Goal: Task Accomplishment & Management: Use online tool/utility

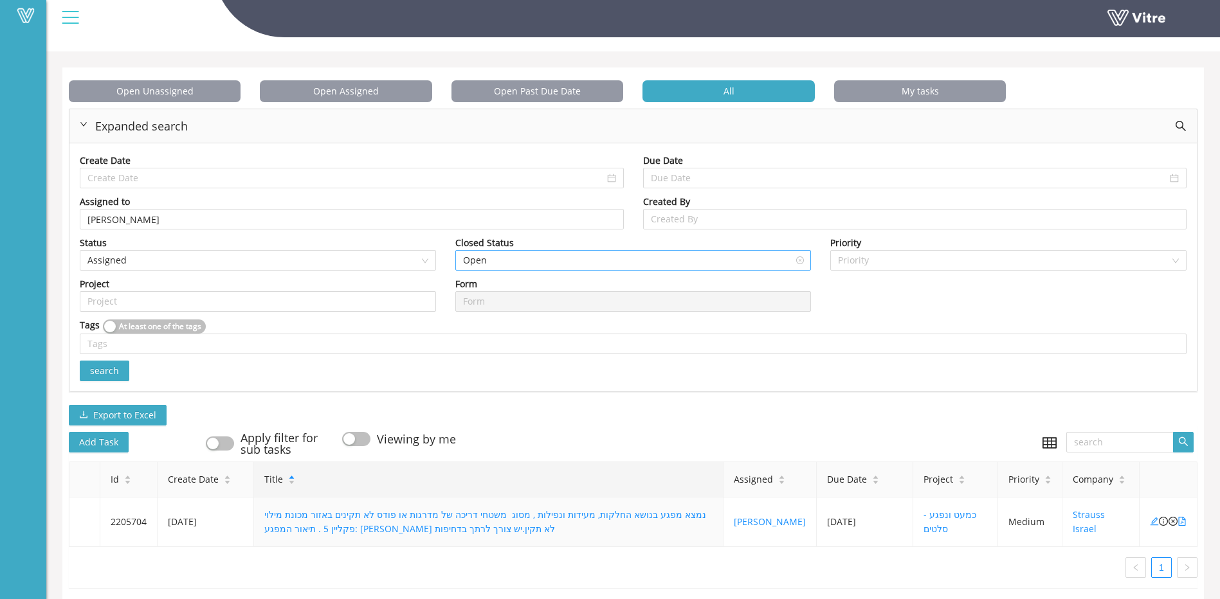
scroll to position [53, 0]
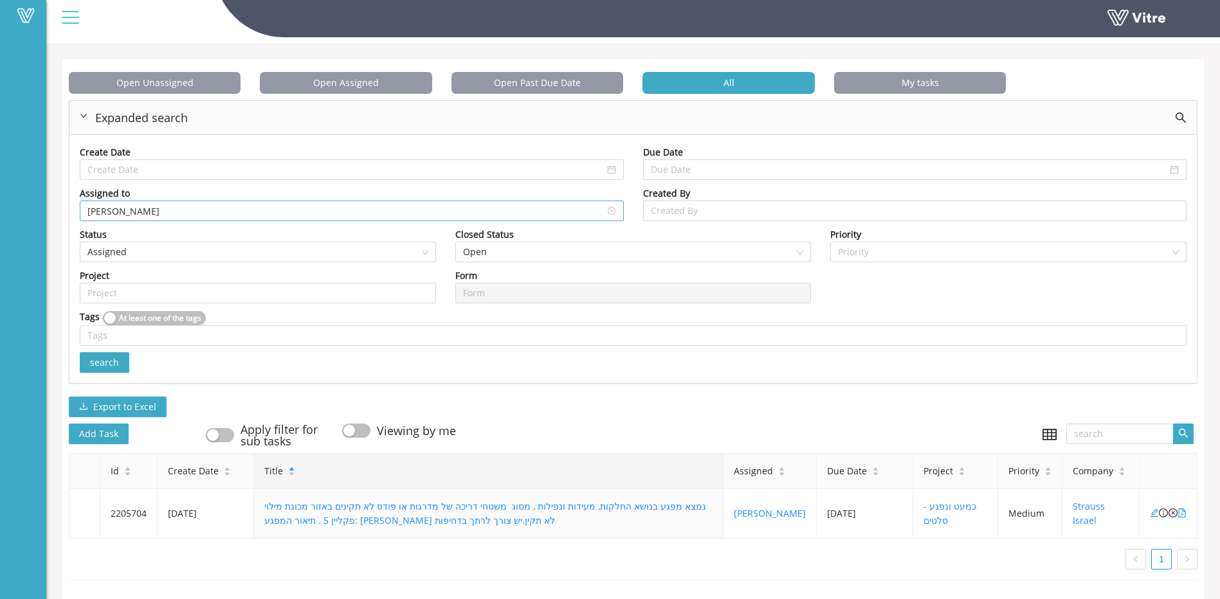
drag, startPoint x: 111, startPoint y: 193, endPoint x: 113, endPoint y: 201, distance: 8.6
click at [111, 201] on input "[PERSON_NAME]" at bounding box center [351, 210] width 529 height 19
drag, startPoint x: 138, startPoint y: 203, endPoint x: -10, endPoint y: 188, distance: 148.6
click at [0, 188] on html "Vitre Tasks Strauss Israel Tasks Open Unassigned Open Assigned Open Past Due Da…" at bounding box center [610, 255] width 1220 height 599
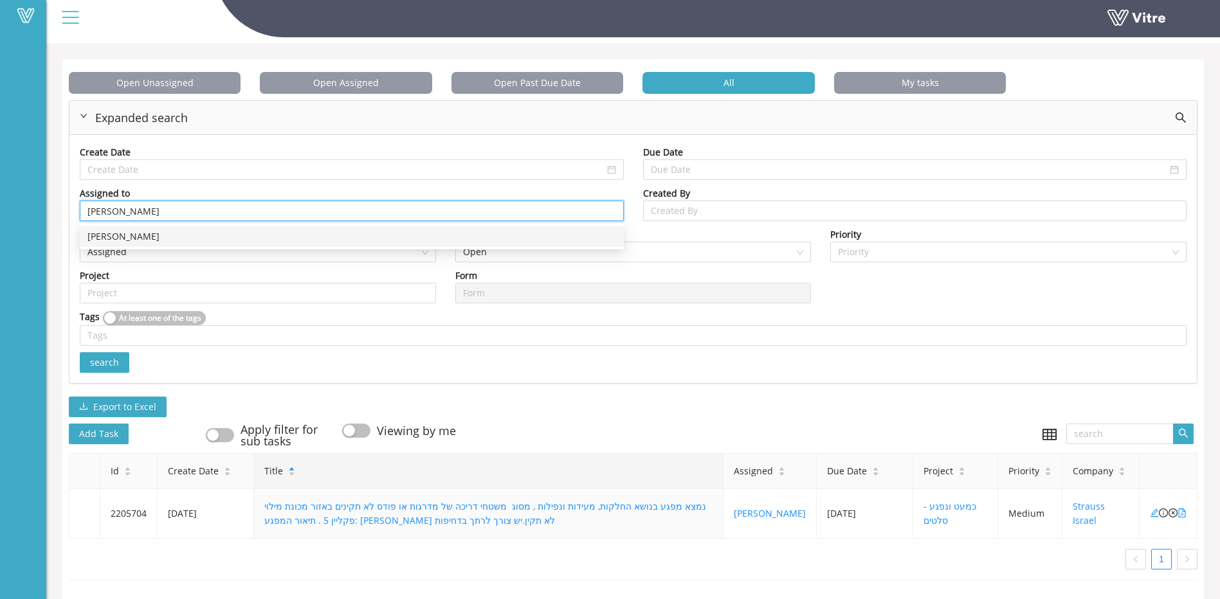
click at [120, 230] on div "[PERSON_NAME]" at bounding box center [351, 237] width 529 height 14
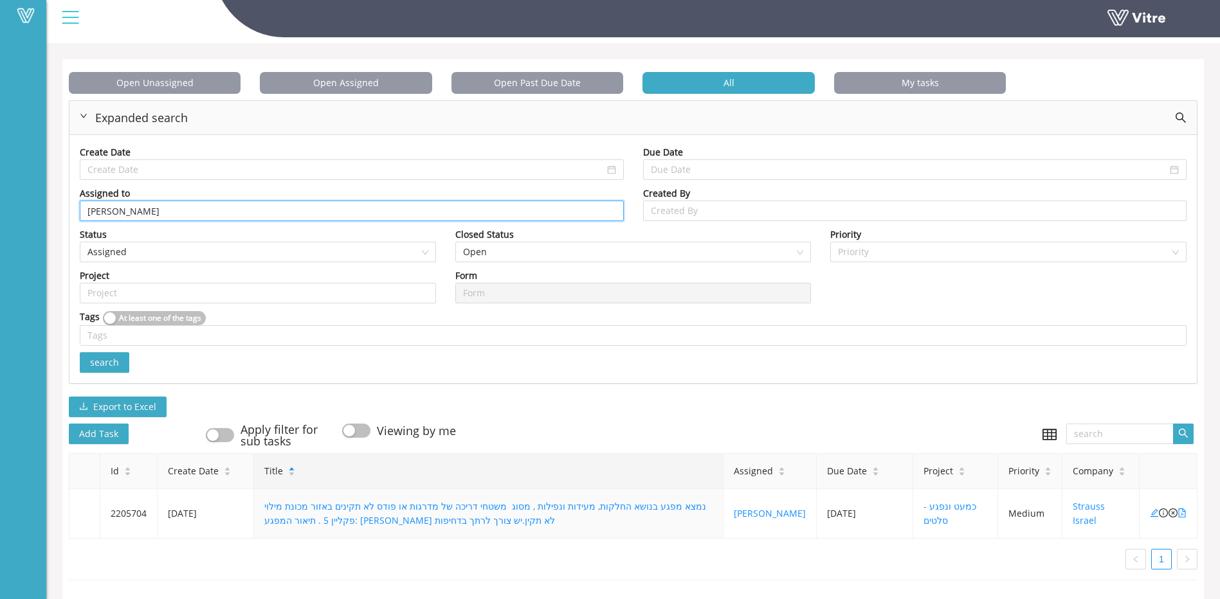
click at [114, 356] on span "search" at bounding box center [104, 363] width 29 height 14
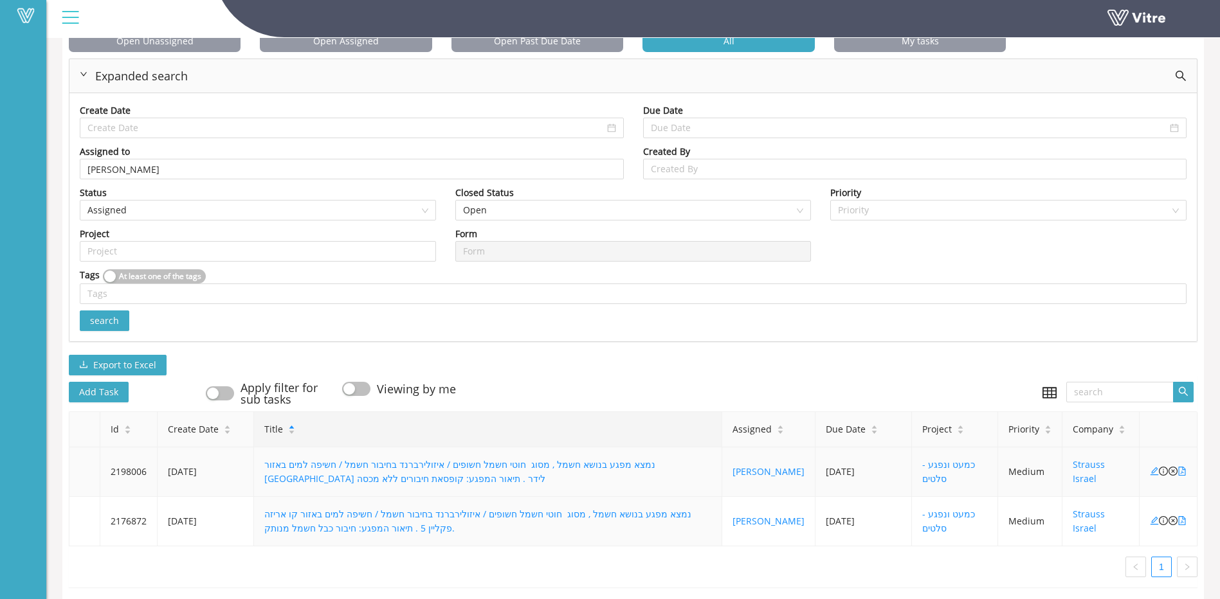
scroll to position [103, 0]
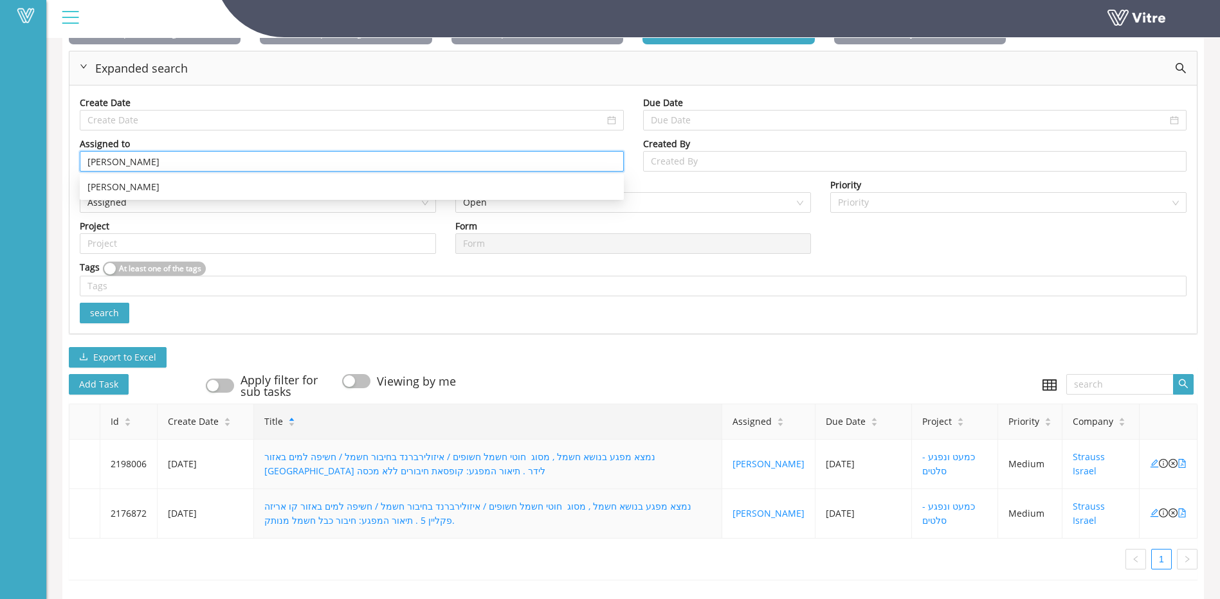
drag, startPoint x: 144, startPoint y: 150, endPoint x: -420, endPoint y: 174, distance: 564.4
click at [0, 174] on html "Vitre Tasks Strauss Israel Tasks Open Unassigned Open Assigned Open Past Due Da…" at bounding box center [610, 206] width 1220 height 599
type input "א"
click at [136, 207] on div "[PERSON_NAME]" at bounding box center [352, 207] width 544 height 21
type input "[PERSON_NAME]"
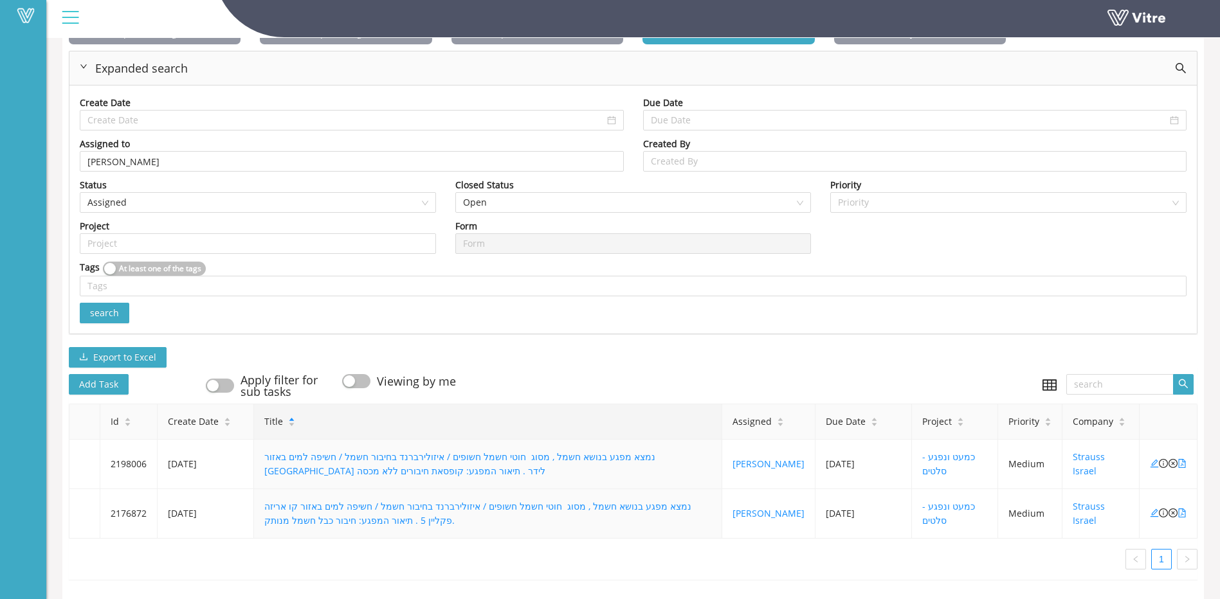
click at [109, 306] on span "search" at bounding box center [104, 313] width 29 height 14
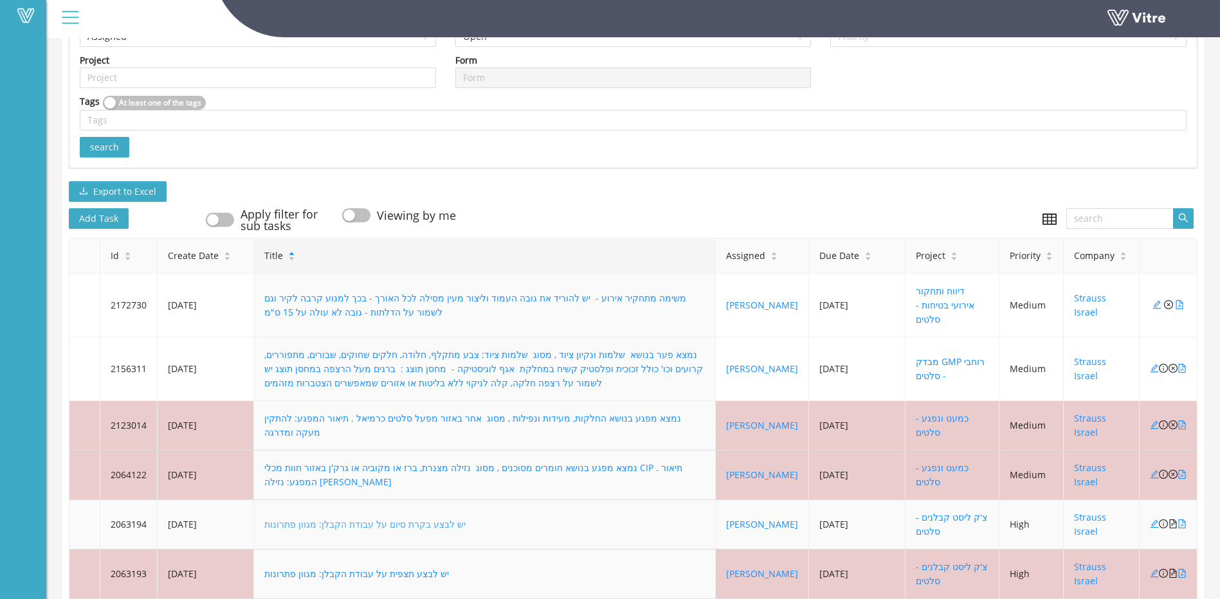
scroll to position [315, 0]
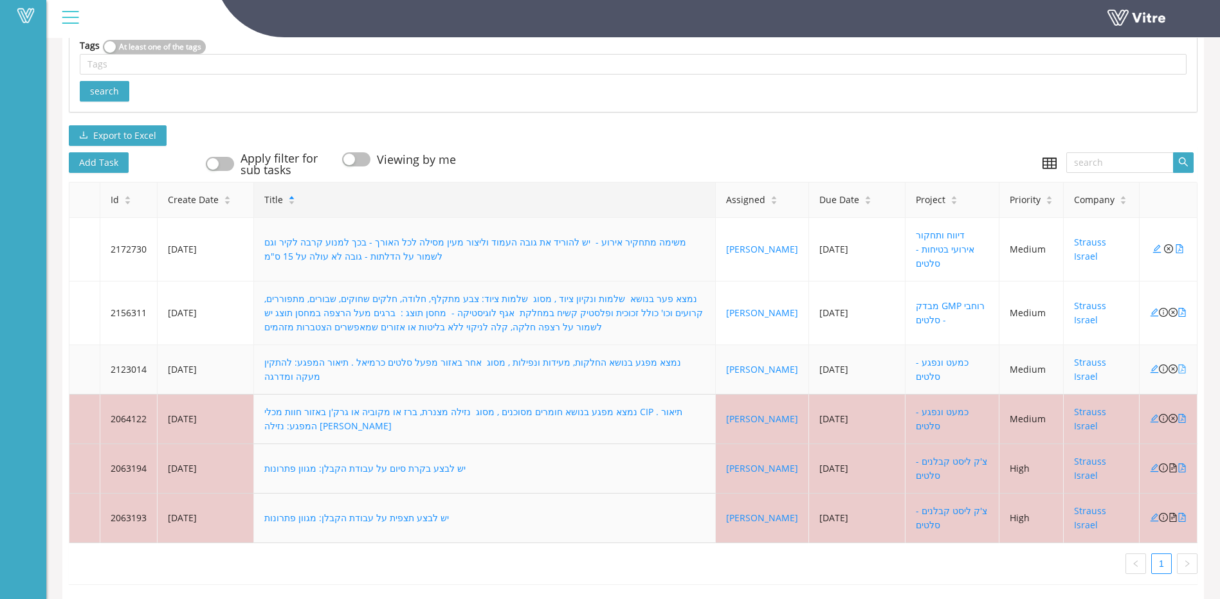
click at [1182, 365] on icon "file-pdf" at bounding box center [1181, 369] width 7 height 9
click at [1174, 365] on icon "close-circle" at bounding box center [1172, 369] width 9 height 9
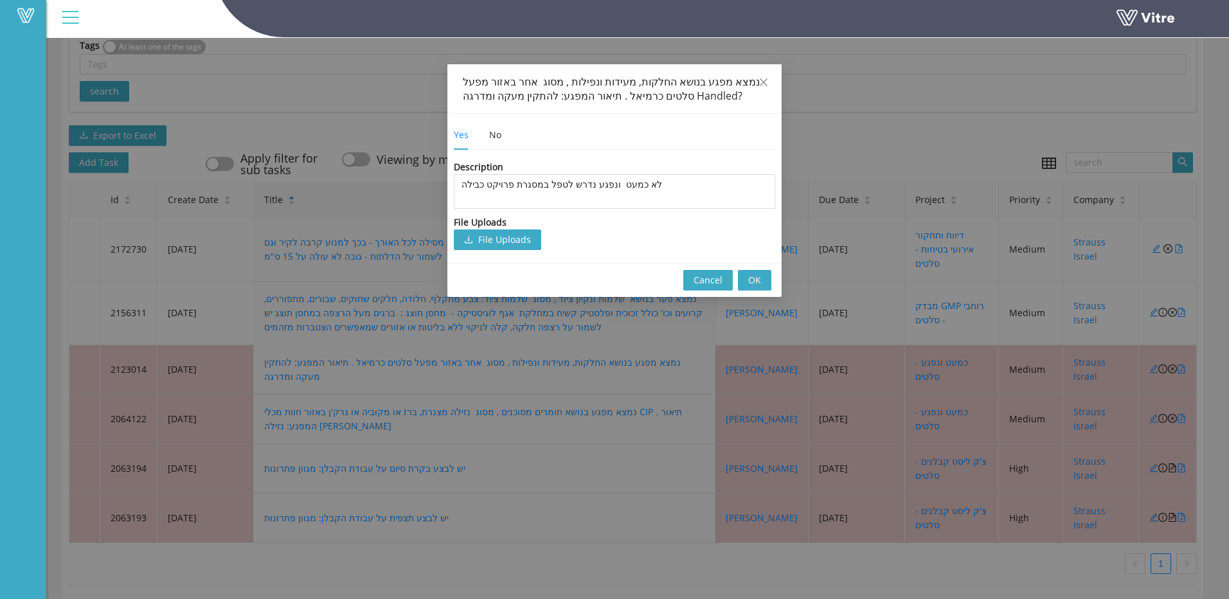
click at [743, 282] on button "OK" at bounding box center [754, 280] width 33 height 21
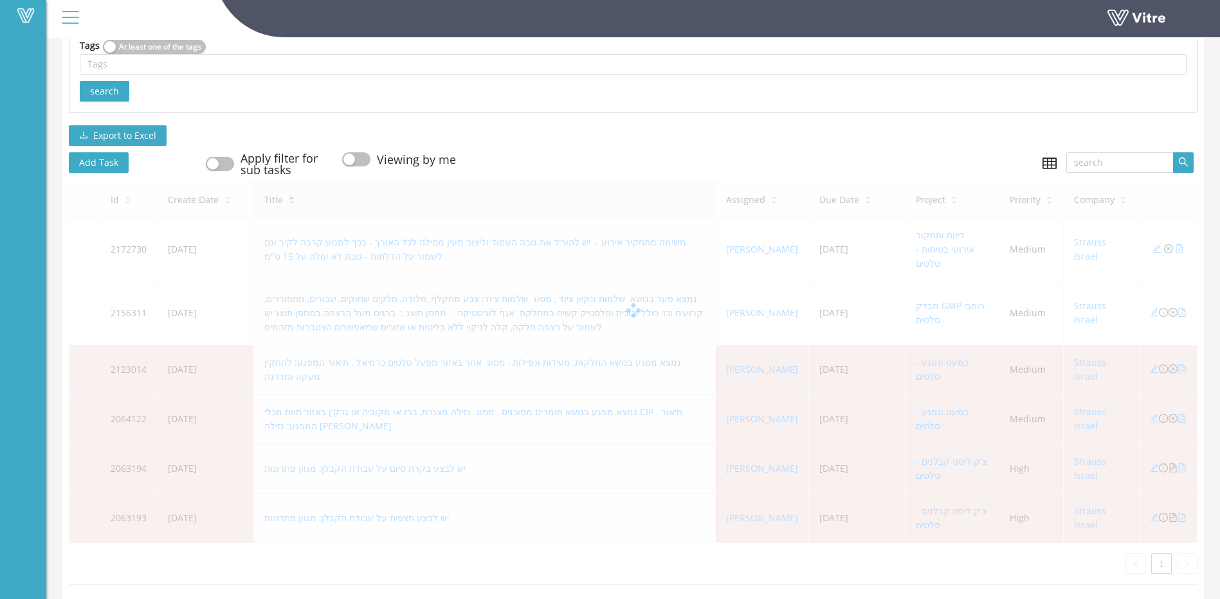
scroll to position [266, 0]
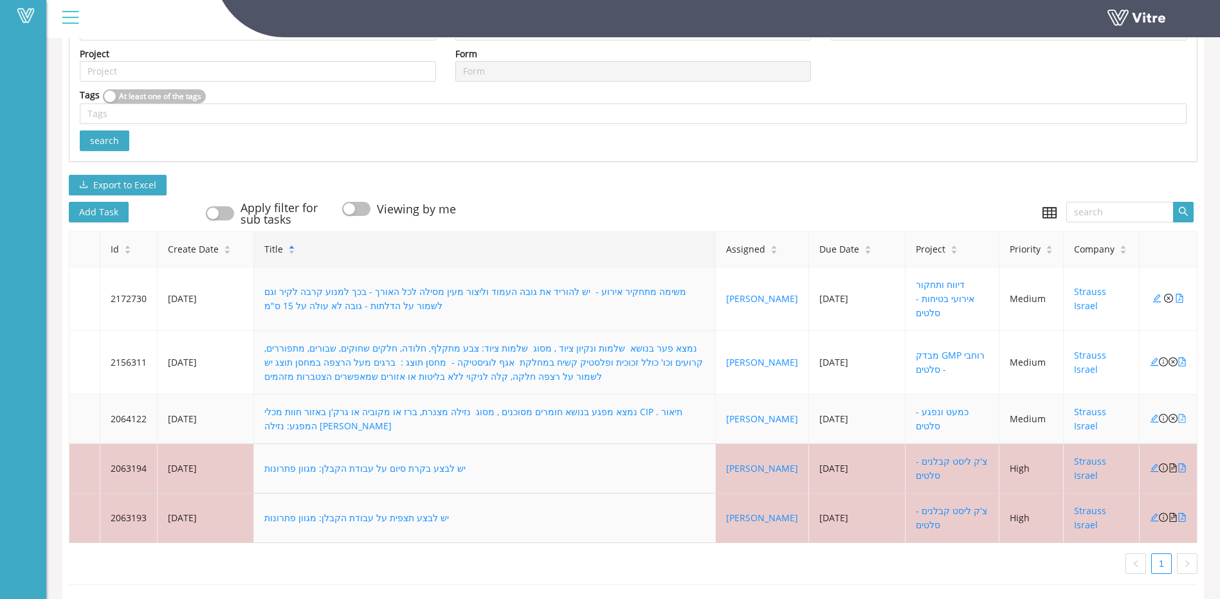
click at [1183, 414] on icon "file-pdf" at bounding box center [1181, 418] width 9 height 9
click at [1173, 414] on icon "close-circle" at bounding box center [1172, 418] width 9 height 9
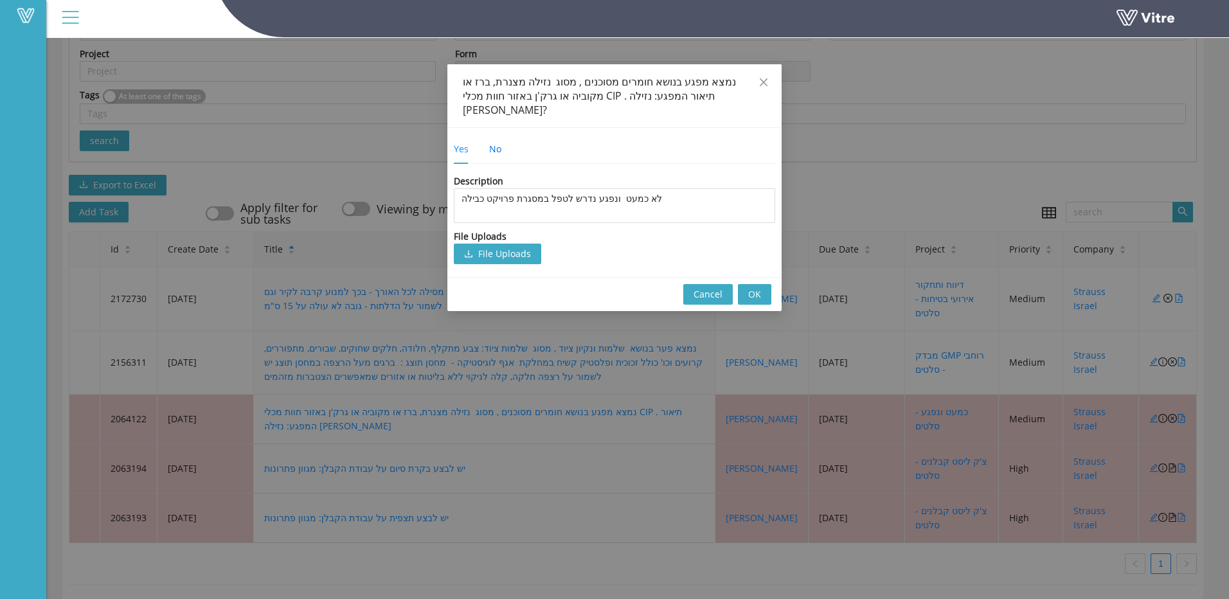
click at [489, 142] on div "No" at bounding box center [495, 149] width 12 height 14
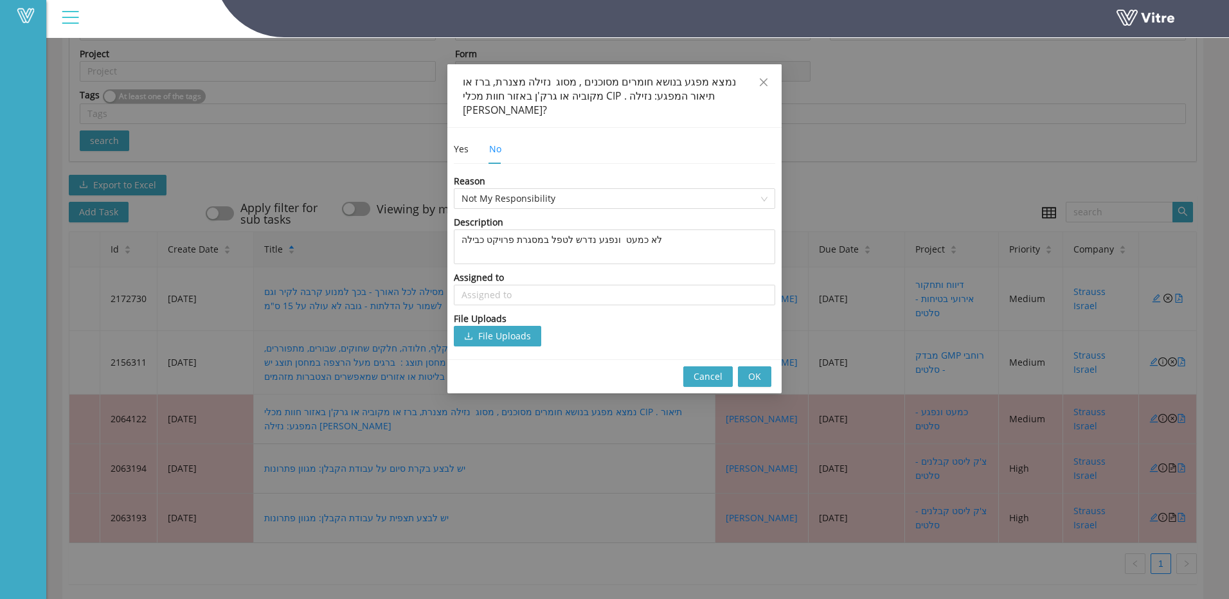
click at [471, 144] on div "Yes No" at bounding box center [488, 149] width 68 height 30
click at [465, 142] on div "Yes" at bounding box center [461, 149] width 15 height 14
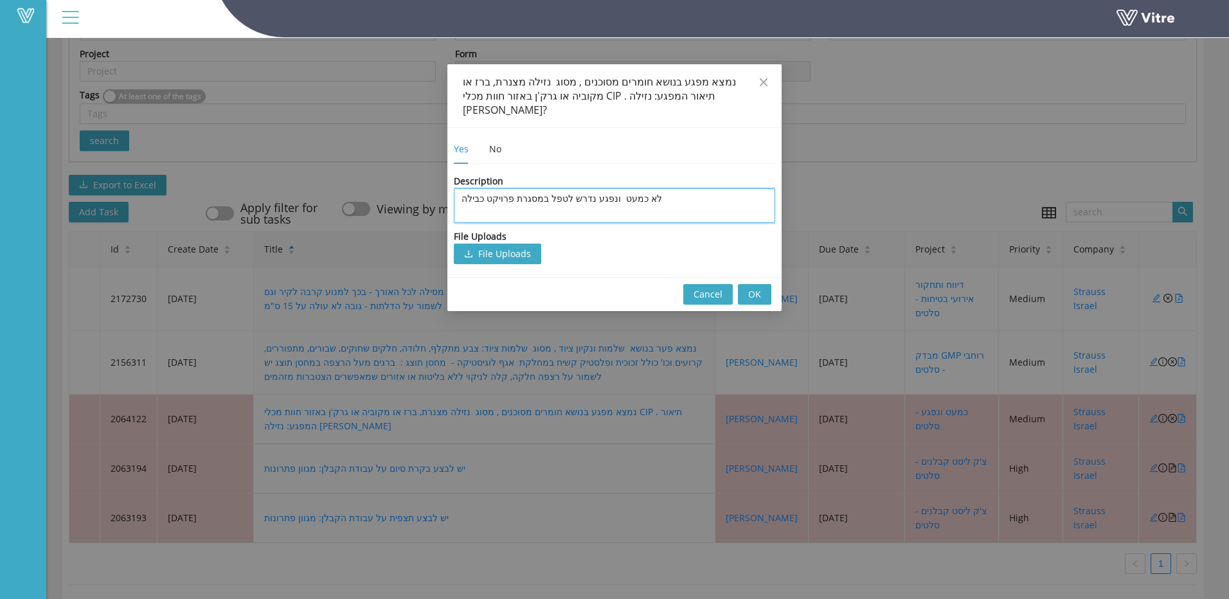
drag, startPoint x: 491, startPoint y: 181, endPoint x: 626, endPoint y: 261, distance: 157.4
click at [492, 188] on textarea "לא כמעט ונפגע נדרש לטפל במסגרת פרויקט כבילה" at bounding box center [614, 205] width 321 height 35
type textarea "ב"
type textarea "בו"
type textarea "בוצ"
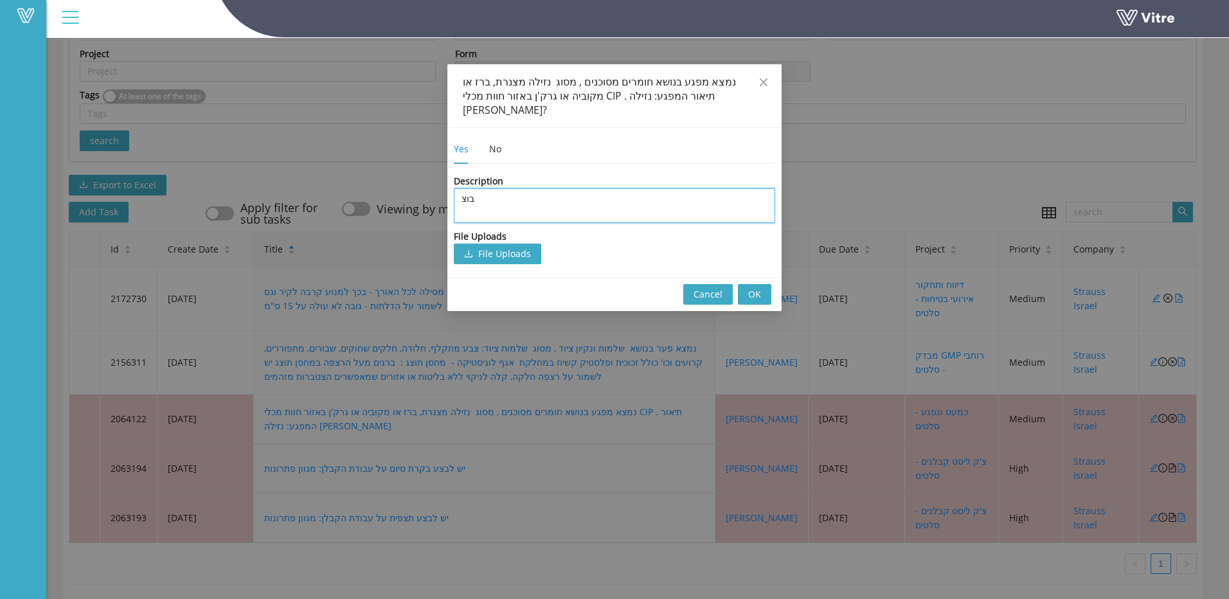
type textarea "בוצע"
type textarea "בוצע ט"
type textarea "בוצע טי"
type textarea "בוצע טיפ"
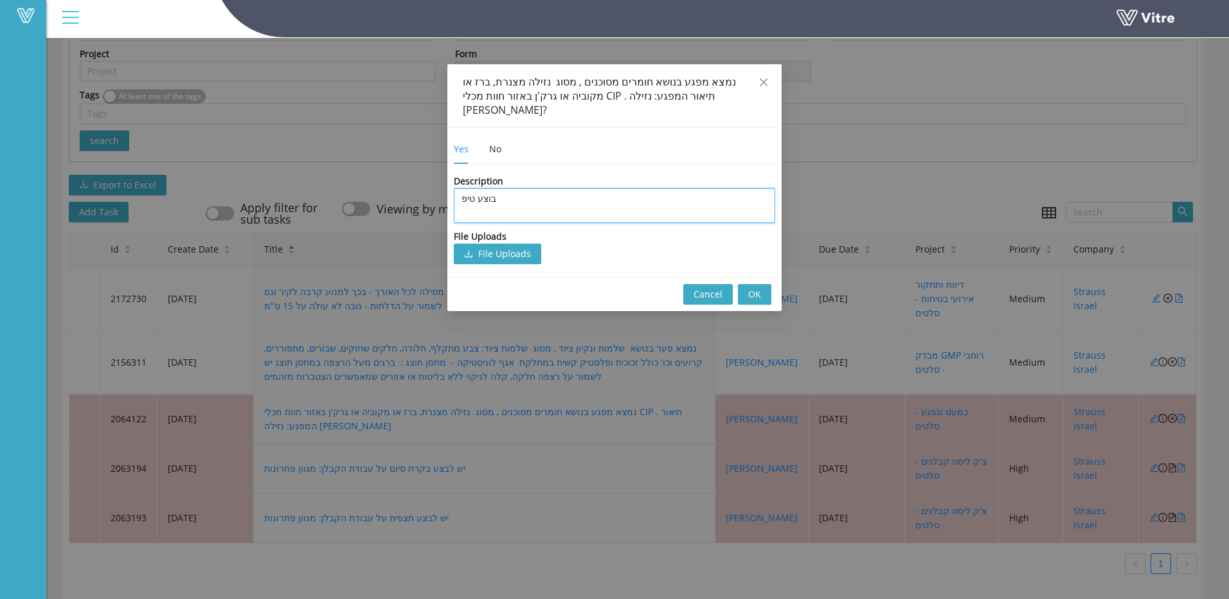
type textarea "בוצע טיפו"
type textarea "בוצע טיפול"
type textarea "בוצע טיפול ע"
type textarea "בוצע טיפול על"
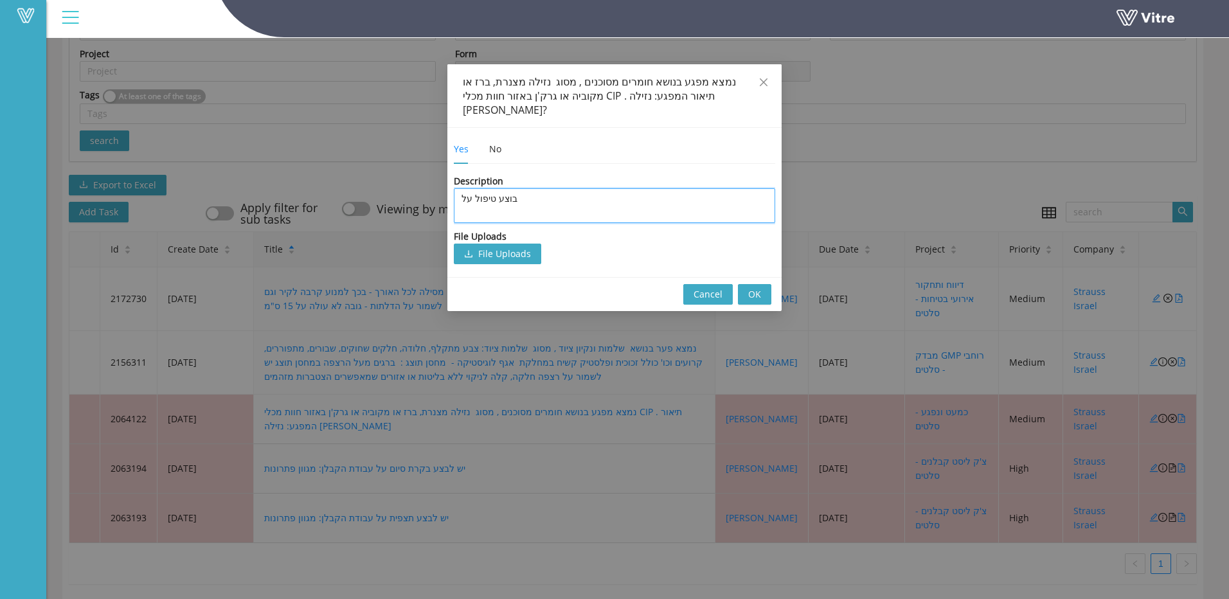
type textarea "בוצע טיפול על"
type textarea "בוצע טיפול על י"
type textarea "בוצע טיפול על יד"
type textarea "בוצע טיפול על יד ק"
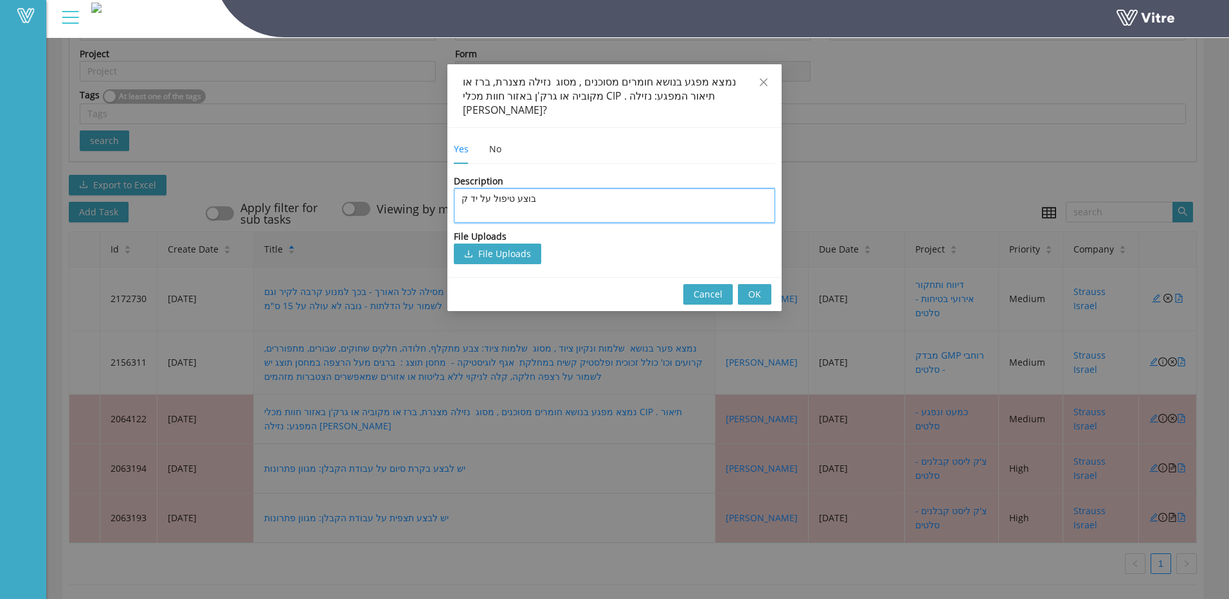
type textarea "בוצע טיפול על יד קו"
type textarea "בוצע טיפול על יד קומ"
type textarea "בוצע טיפול על יד קומסב"
type textarea "בוצע טיפול על יד קומסבה"
type textarea "בוצע טיפול על יד קומסב"
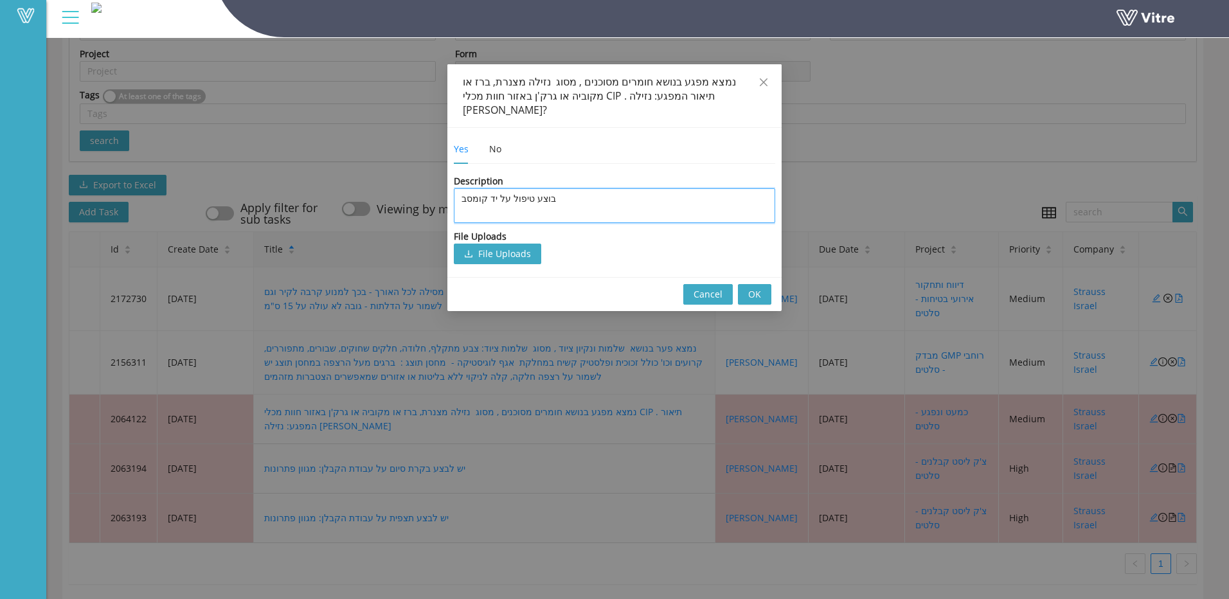
type textarea "בוצע טיפול על יד קומס"
type textarea "בוצע טיפול על יד קומ"
type textarea "בוצע טיפול על יד קומס"
type textarea "בוצע טיפול על יד קומ"
type textarea "בוצע טיפול על יד קו"
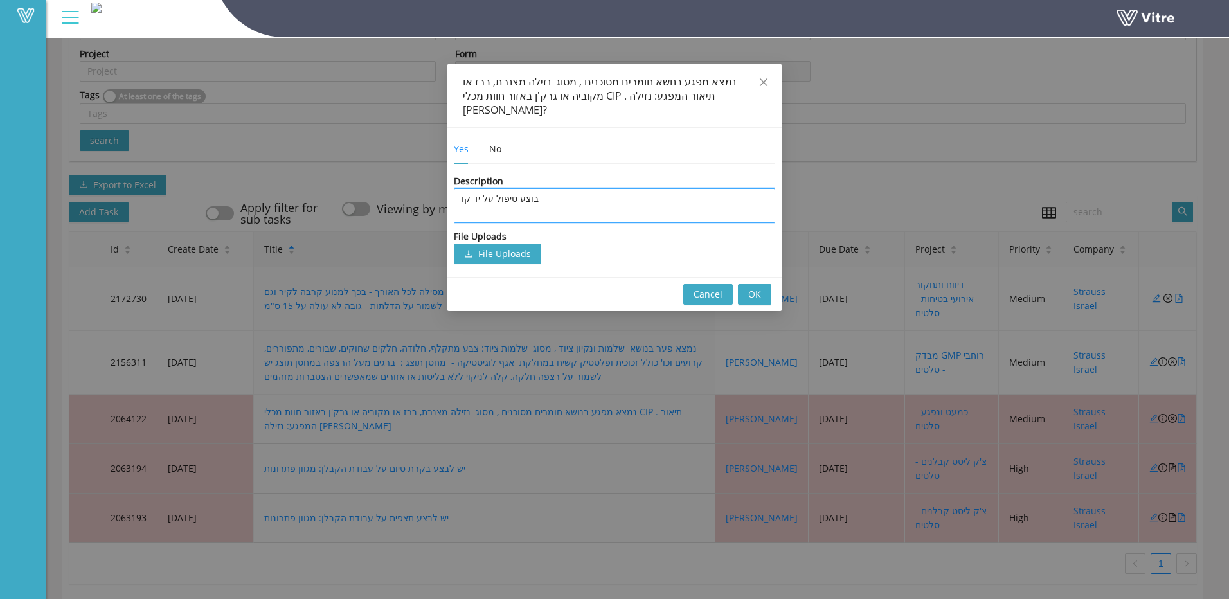
type textarea "בוצע טיפול על יד קומ"
type textarea "בוצע טיפול על יד קומב"
type textarea "בוצע טיפול על יד קומבה"
type textarea "בוצע טיפול על יד קומבה 1"
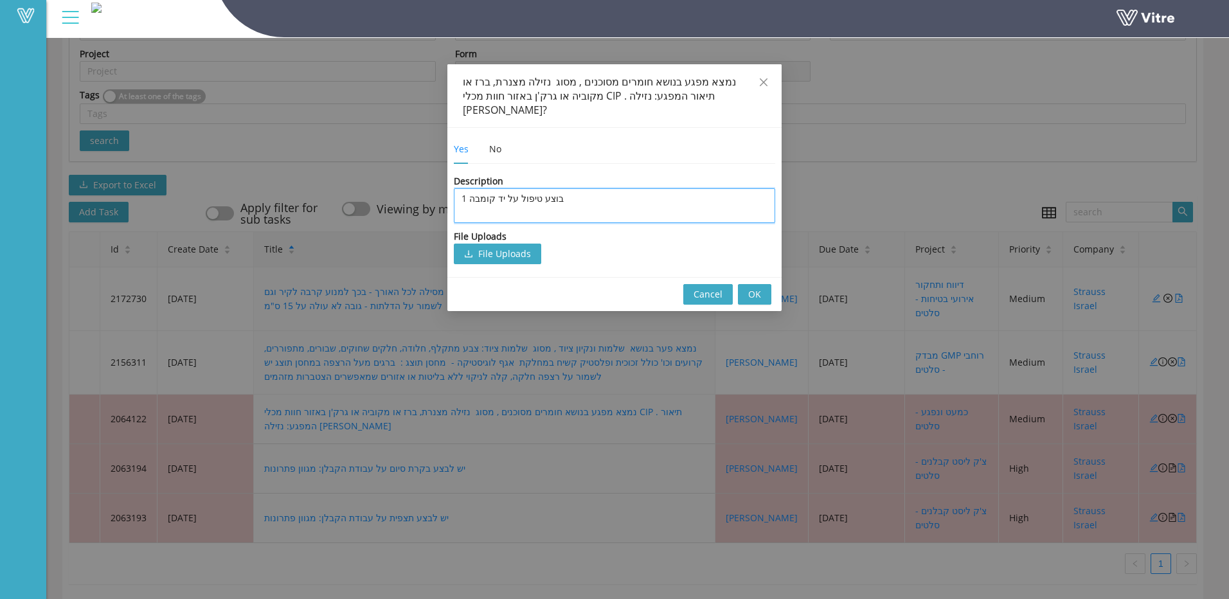
type textarea "בוצע טיפול על יד קומבה 18"
type textarea "בוצע טיפול על יד קומבה 18/"
type textarea "בוצע טיפול על יד קומבה 18/0"
type textarea "בוצע טיפול על יד קומבה 18/08"
drag, startPoint x: 464, startPoint y: 185, endPoint x: 471, endPoint y: 185, distance: 7.1
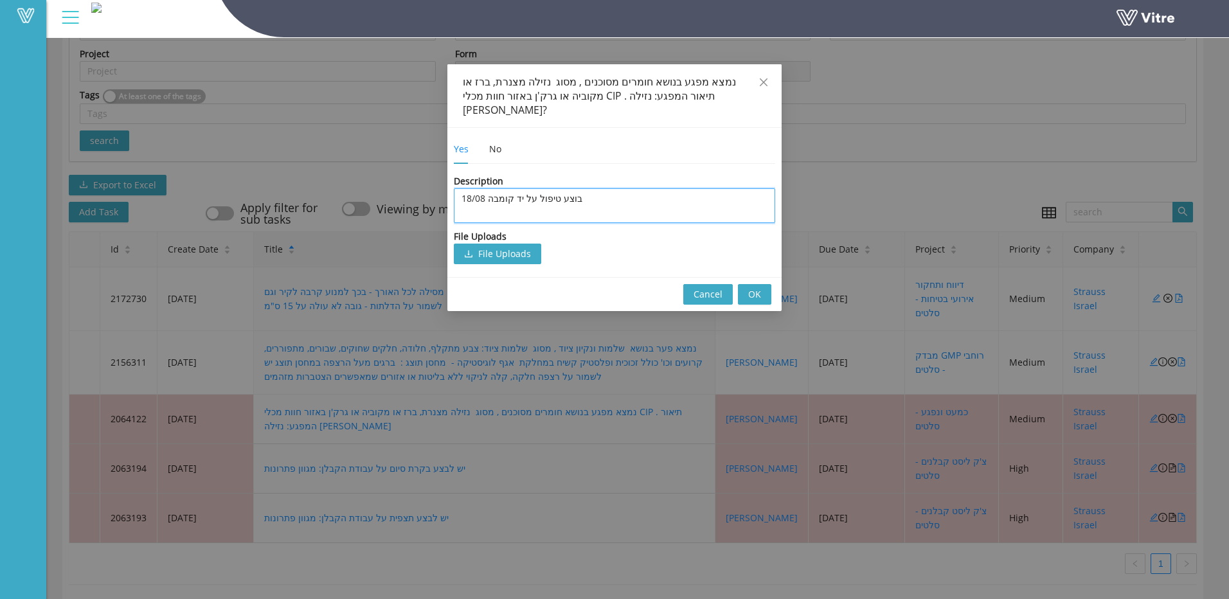
click at [471, 188] on textarea "בוצע טיפול על יד קומבה 18/08" at bounding box center [614, 205] width 321 height 35
type textarea "בוצע טיפול על יד קומבה 1/08"
type textarea "בוצע טיפול על יד קומבה 17/08"
click at [757, 287] on span "OK" at bounding box center [754, 294] width 13 height 14
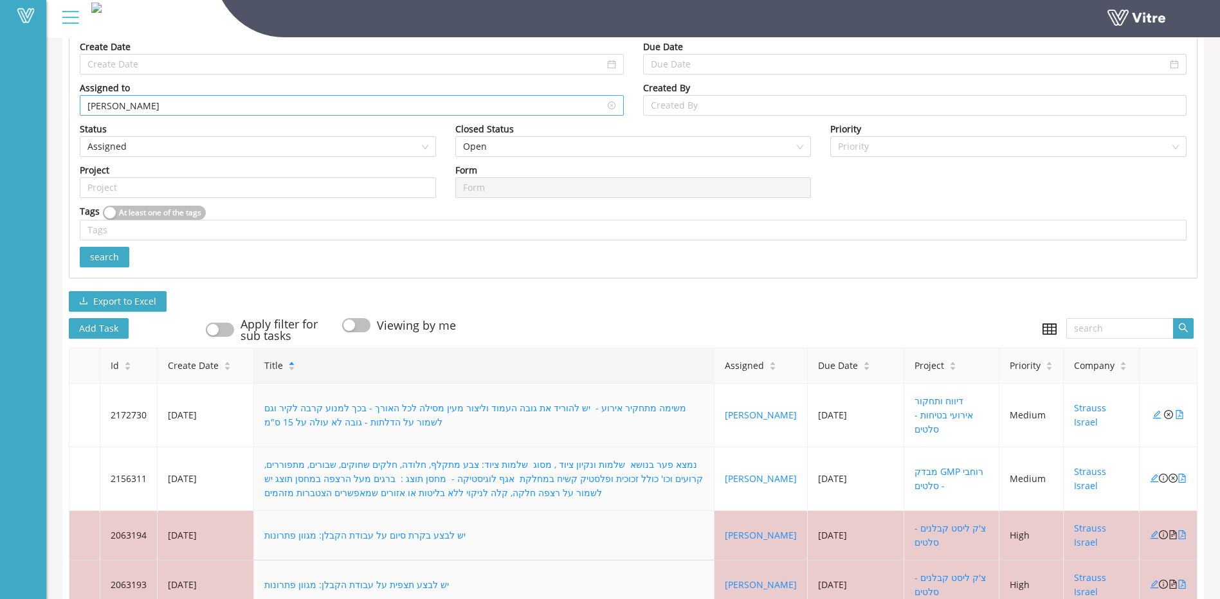
scroll to position [87, 0]
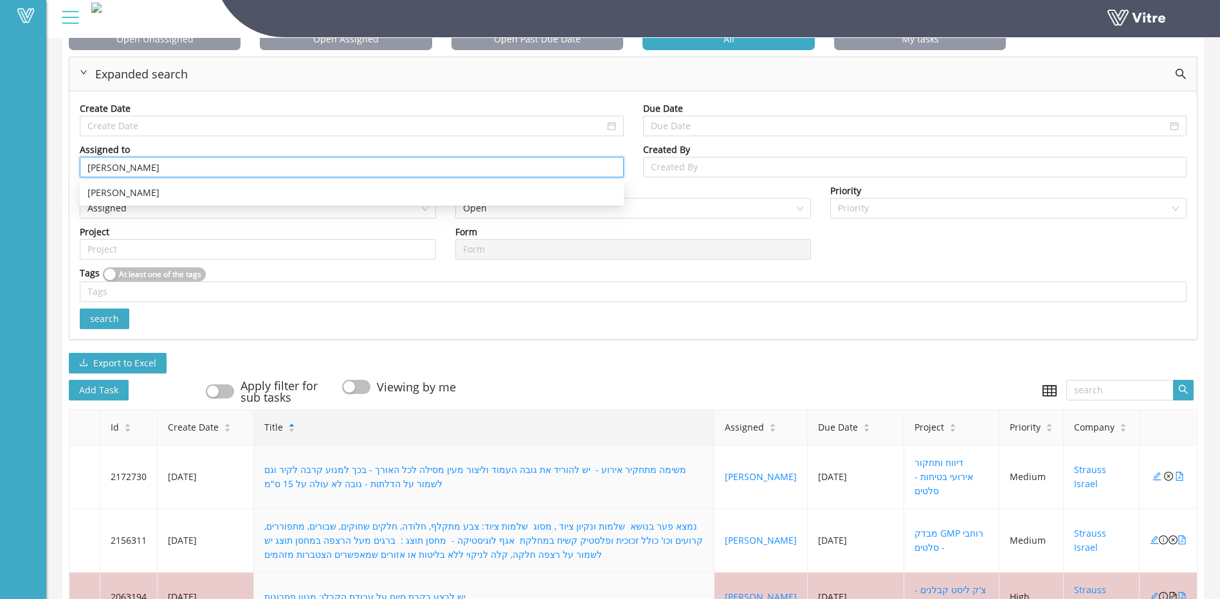
drag, startPoint x: 128, startPoint y: 168, endPoint x: 6, endPoint y: 165, distance: 121.6
click at [16, 168] on div "Vitre Tasks Strauss Israel Tasks Open Unassigned Open Assigned Open Past Due Da…" at bounding box center [610, 339] width 1220 height 788
click at [121, 312] on button "search" at bounding box center [105, 319] width 50 height 21
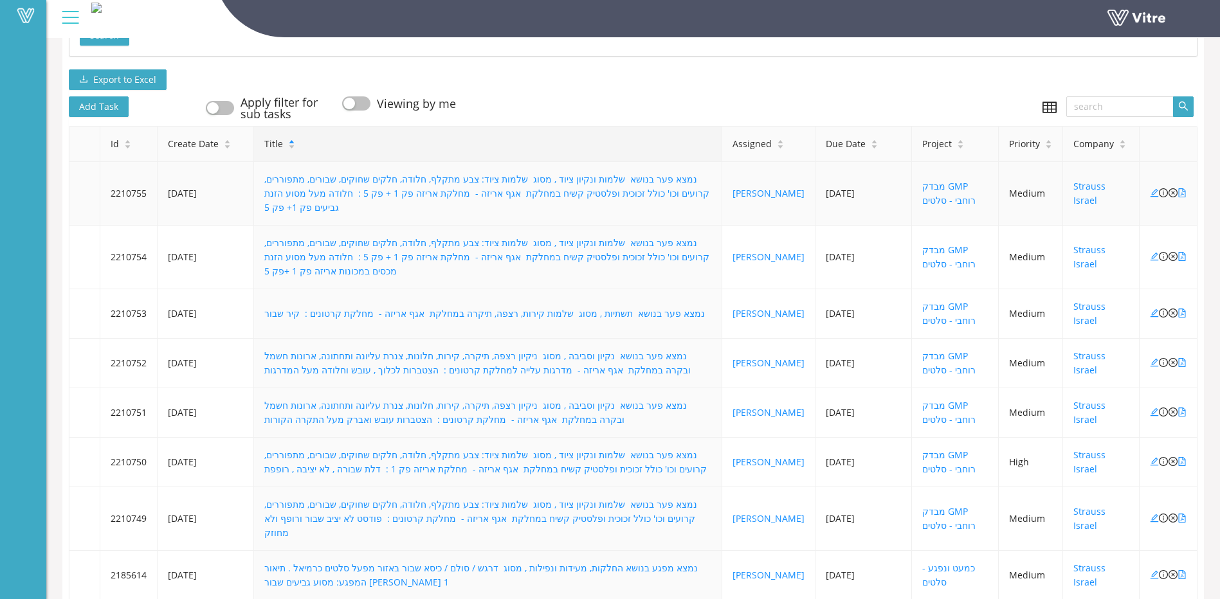
scroll to position [499, 0]
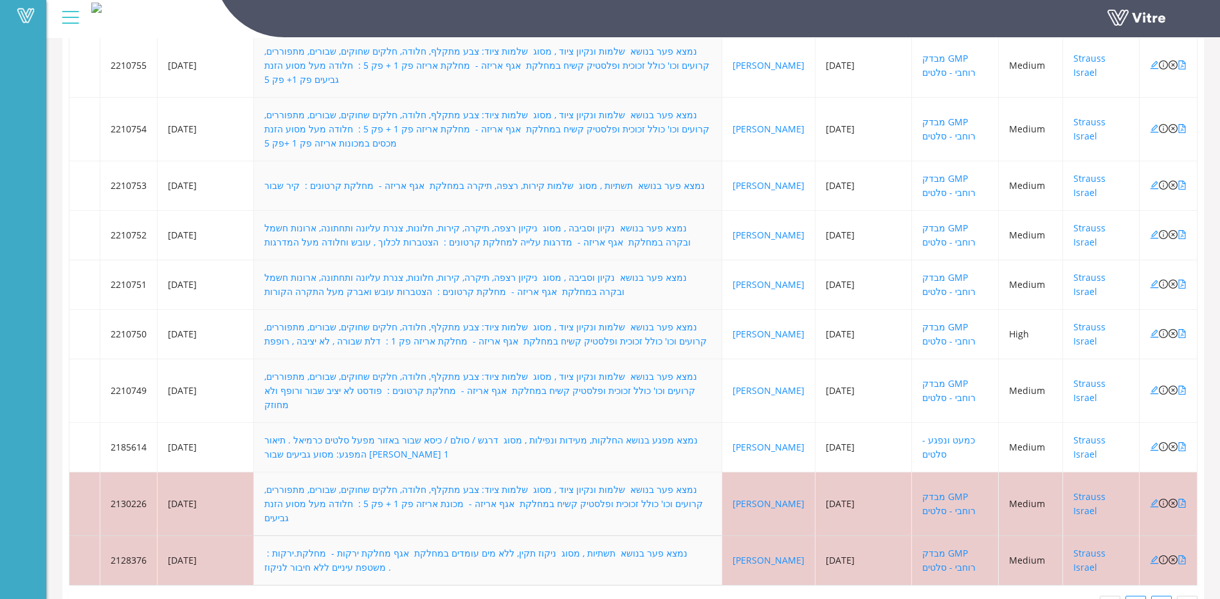
click at [1169, 597] on link "2" at bounding box center [1161, 606] width 19 height 19
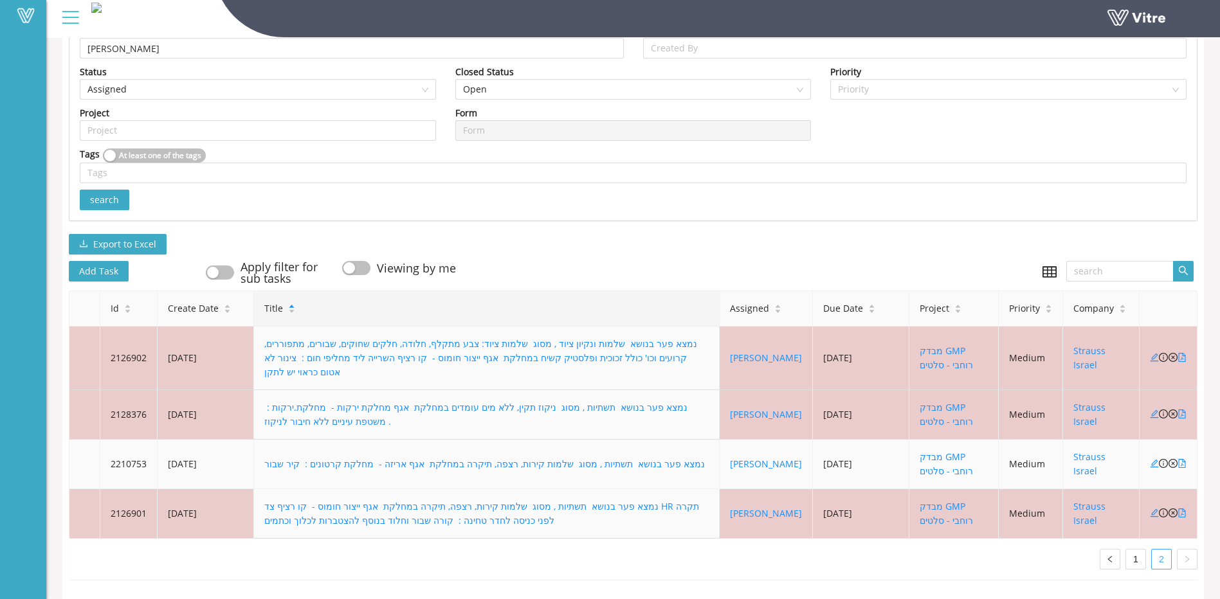
scroll to position [202, 0]
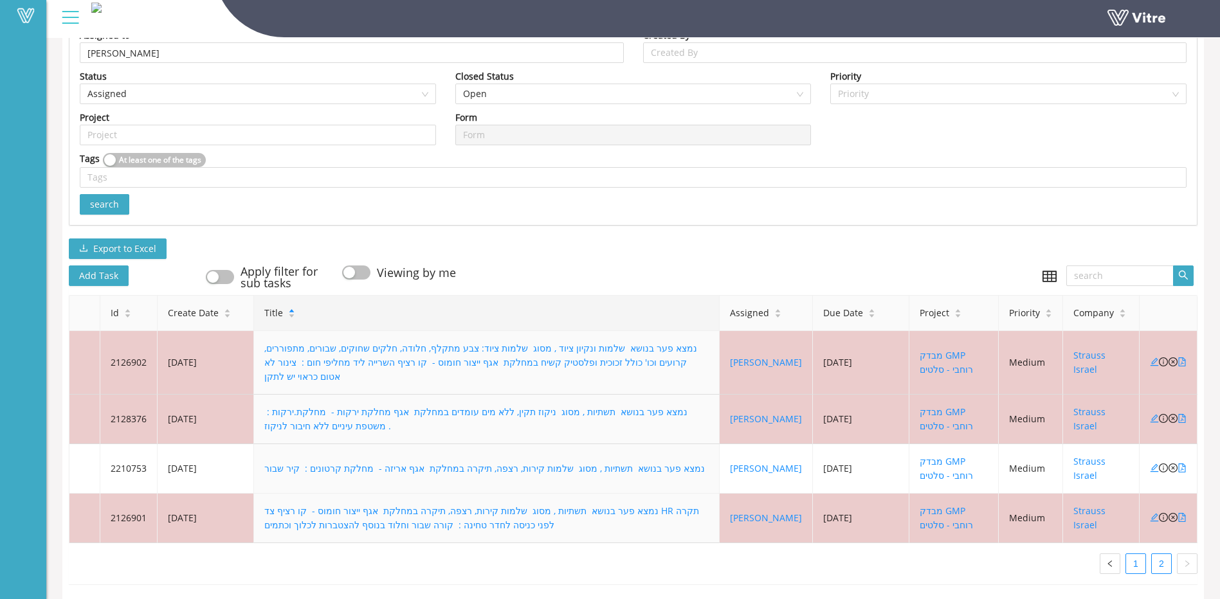
click at [1140, 554] on link "1" at bounding box center [1135, 563] width 19 height 19
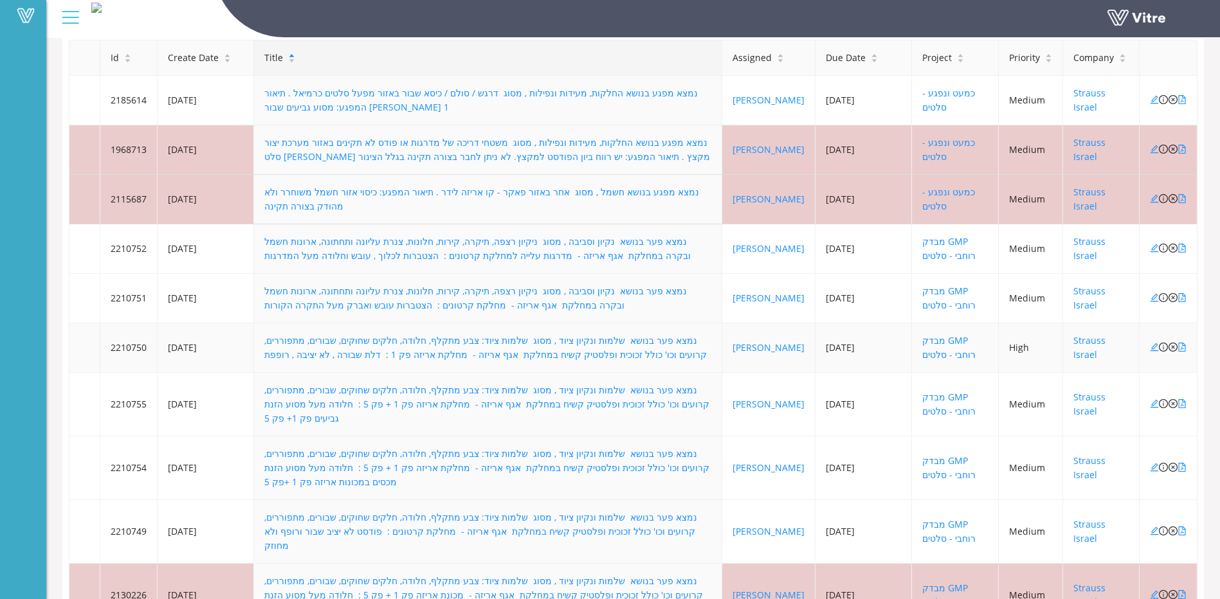
scroll to position [435, 0]
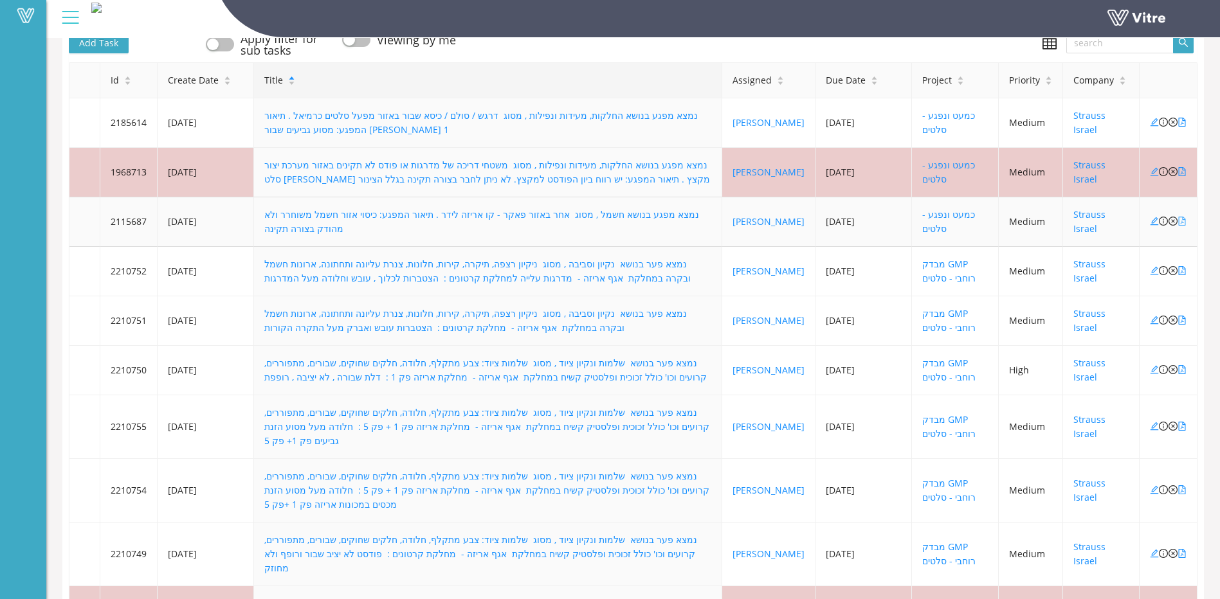
click at [1181, 219] on icon "file-pdf" at bounding box center [1181, 221] width 9 height 9
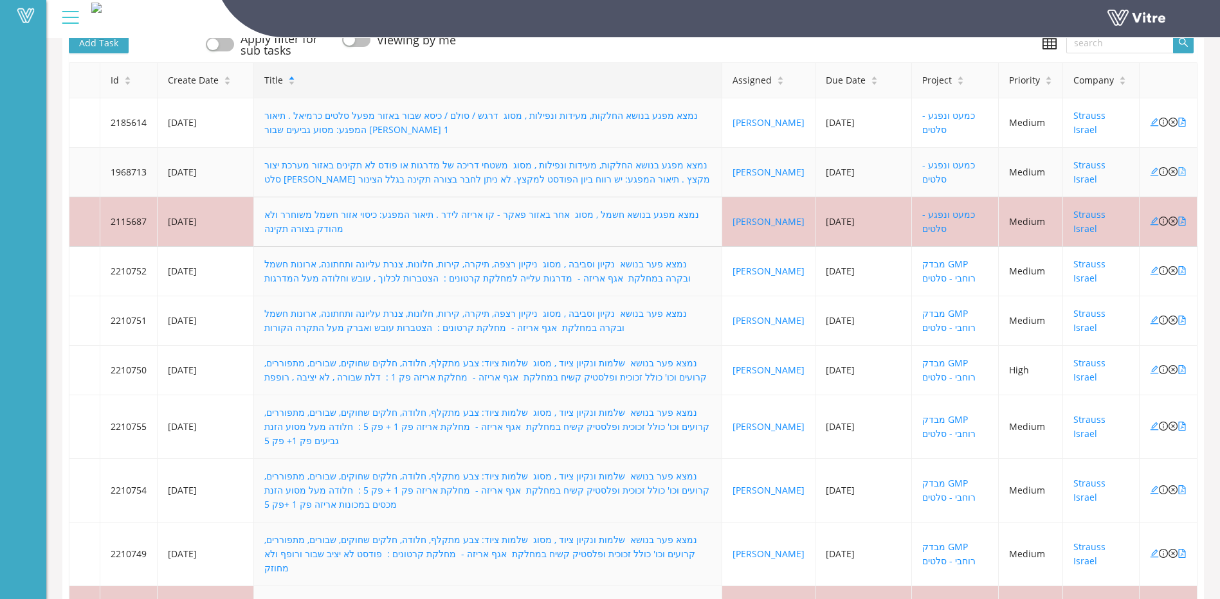
click at [1179, 170] on icon "file-pdf" at bounding box center [1181, 171] width 9 height 9
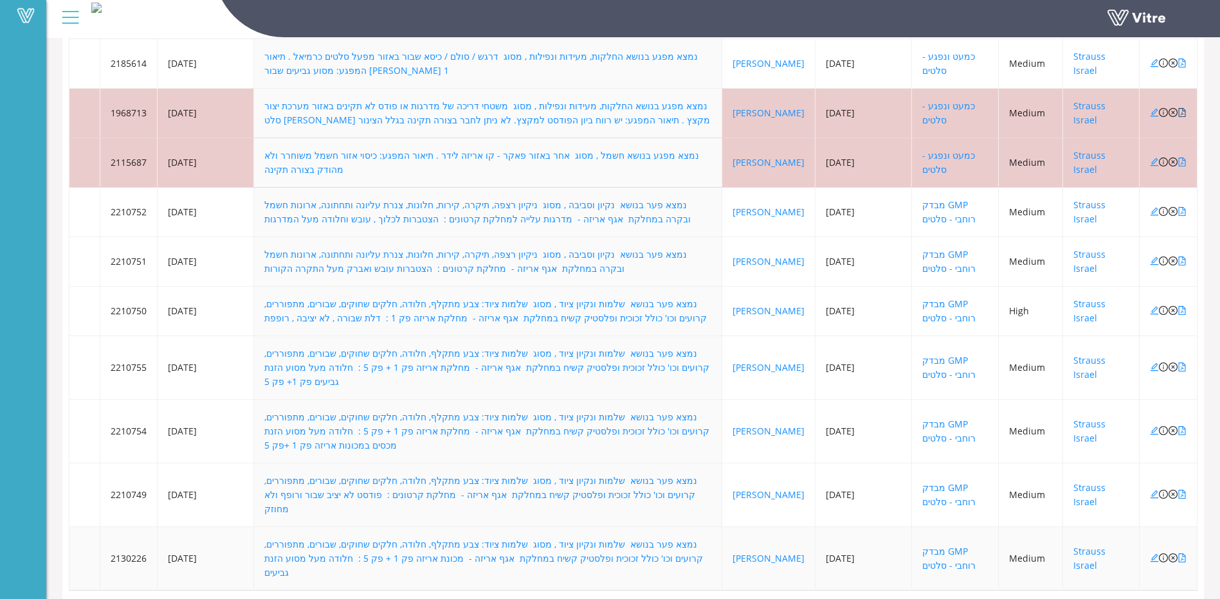
scroll to position [499, 0]
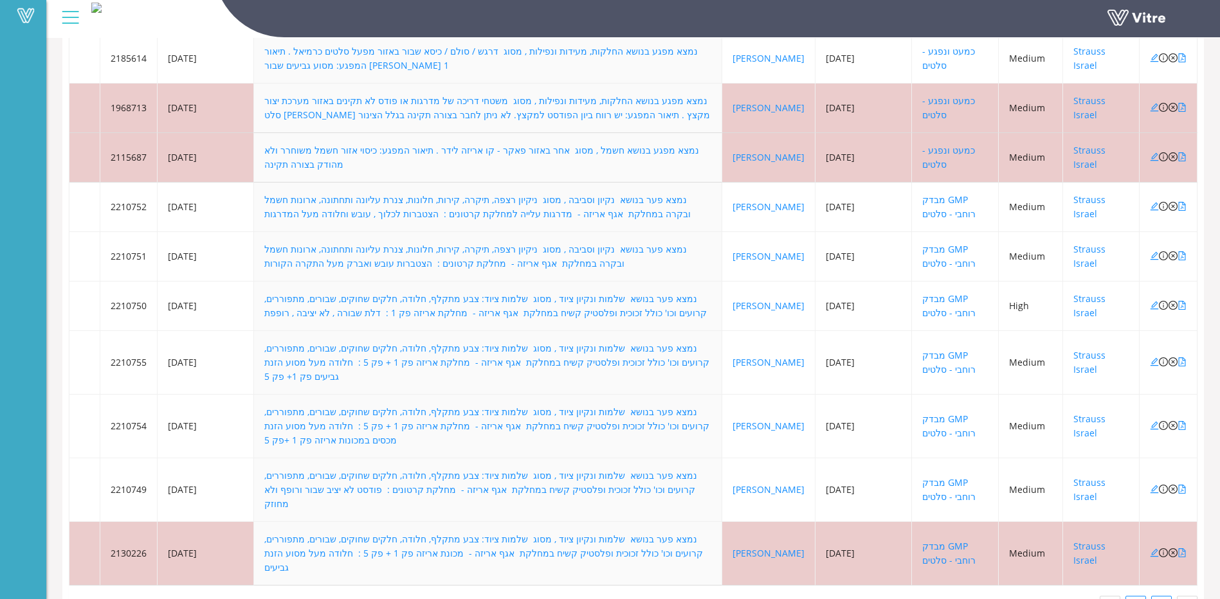
click at [1160, 597] on link "2" at bounding box center [1161, 606] width 19 height 19
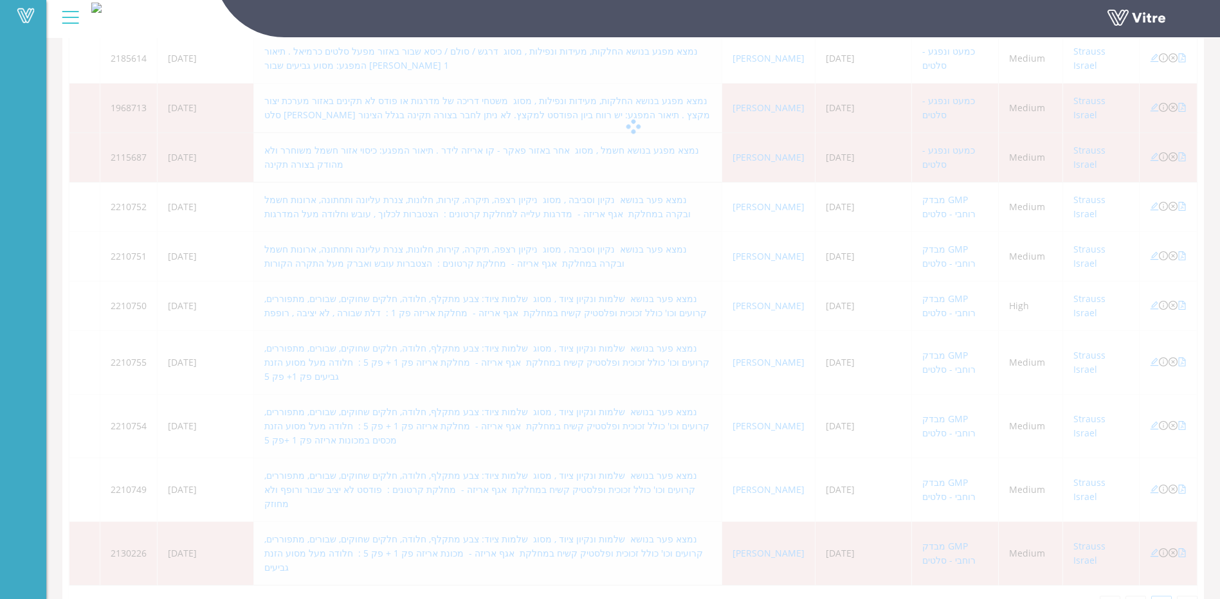
scroll to position [202, 0]
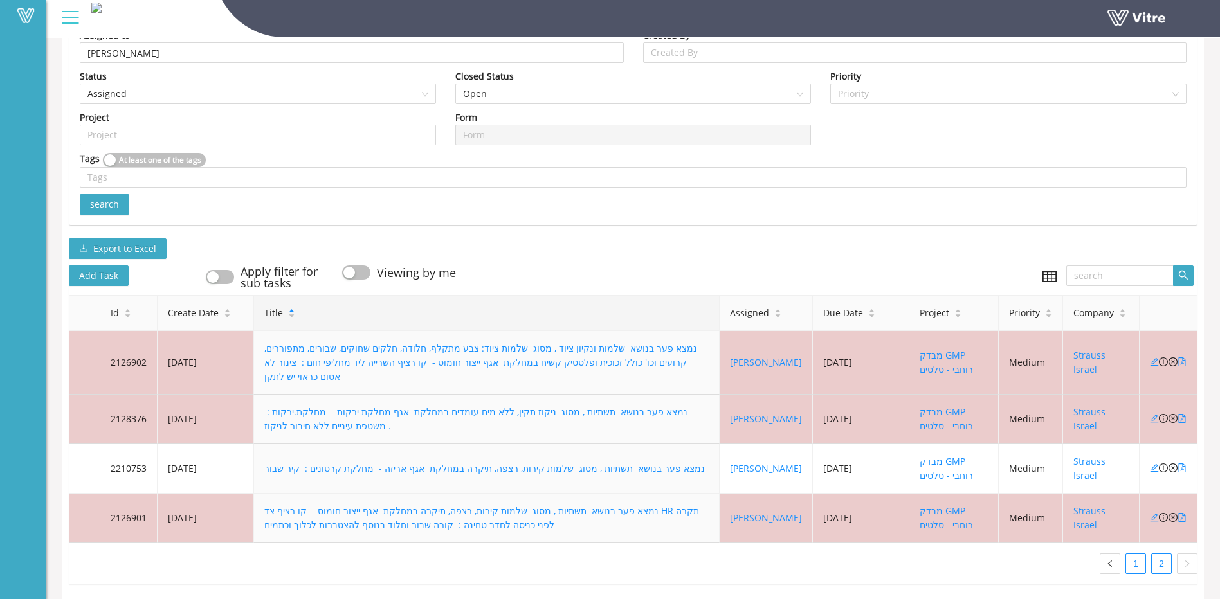
click at [1137, 555] on link "1" at bounding box center [1135, 563] width 19 height 19
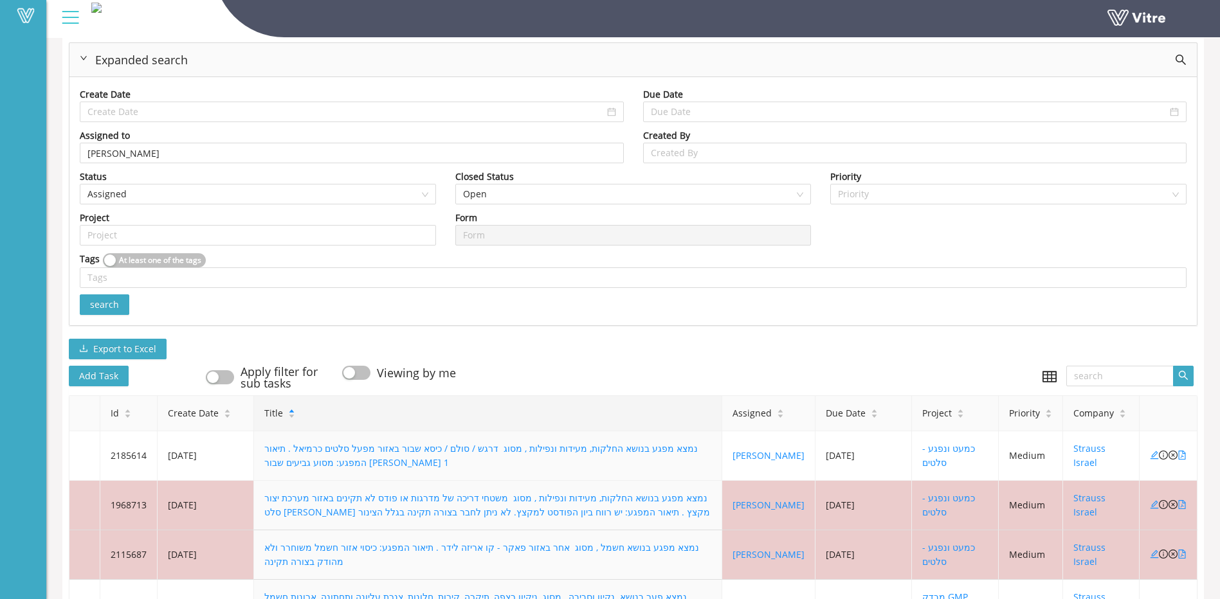
scroll to position [9, 0]
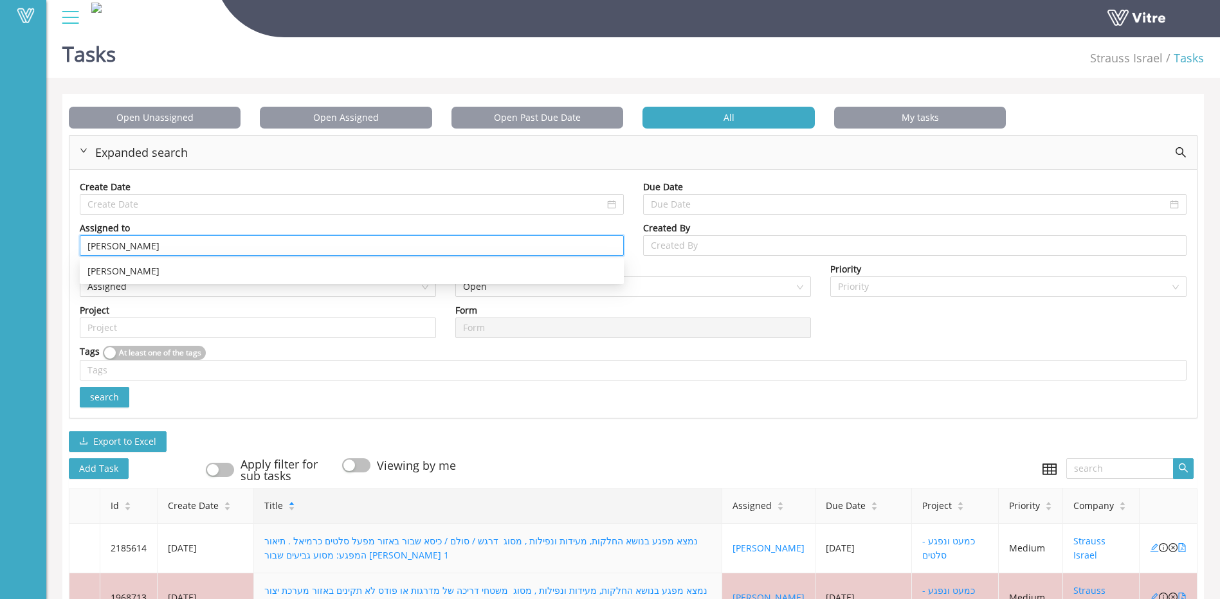
drag, startPoint x: 147, startPoint y: 238, endPoint x: -289, endPoint y: 264, distance: 436.1
click at [0, 264] on html "Vitre Tasks Strauss Israel Tasks Open Unassigned Open Assigned Open Past Due Da…" at bounding box center [610, 290] width 1220 height 599
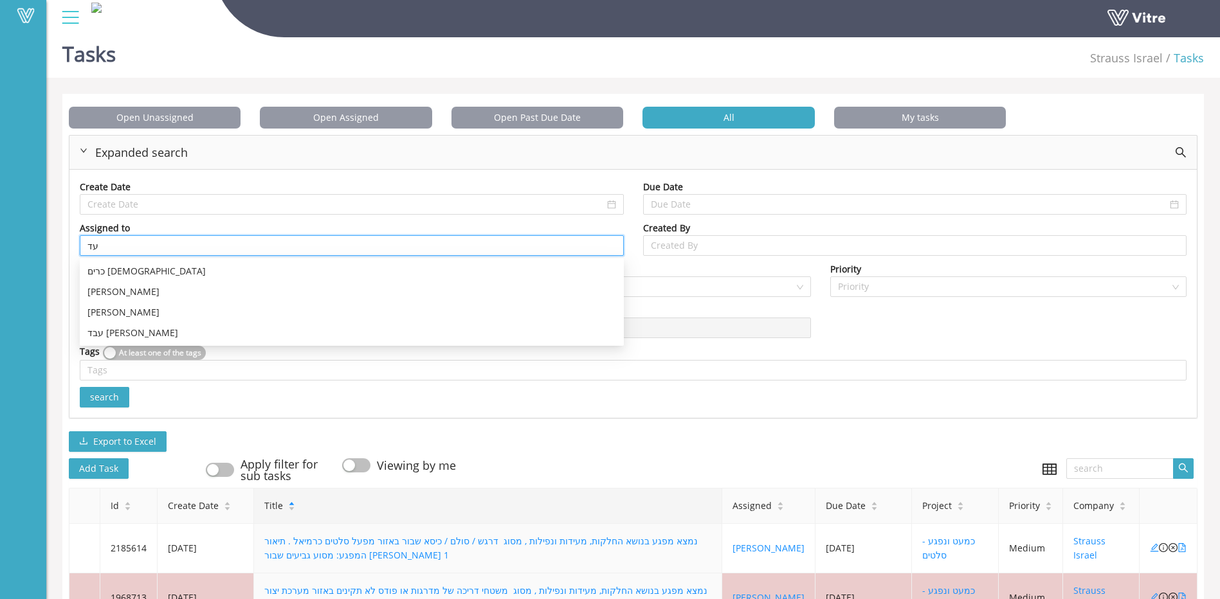
type input "ע"
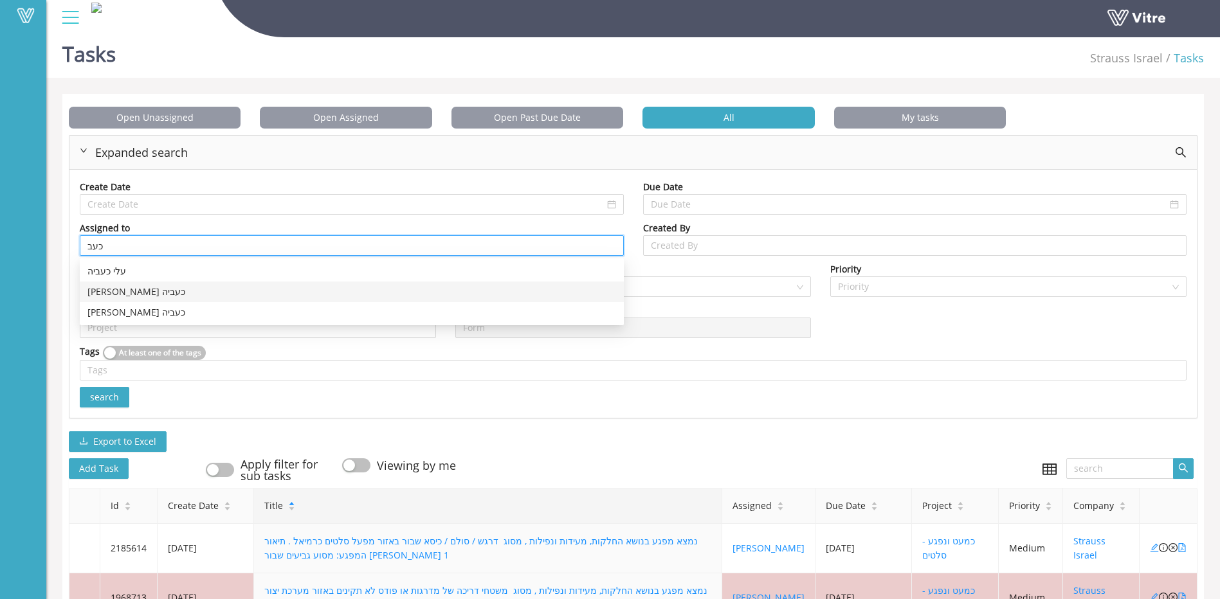
click at [89, 292] on div "[PERSON_NAME] כעביה" at bounding box center [351, 292] width 529 height 14
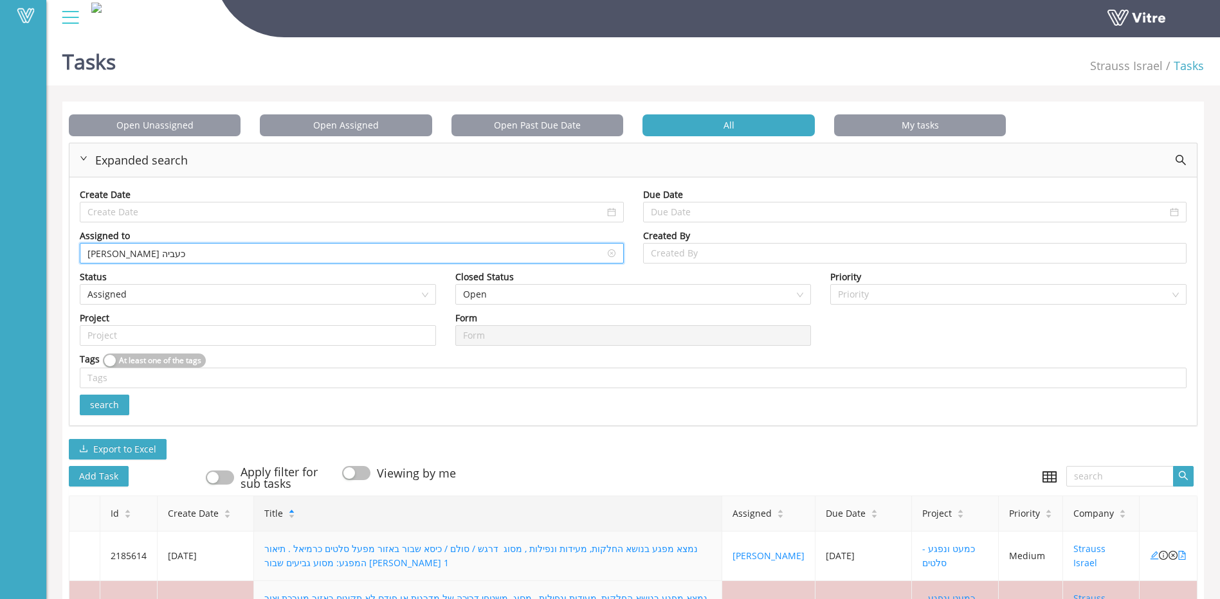
scroll to position [0, 0]
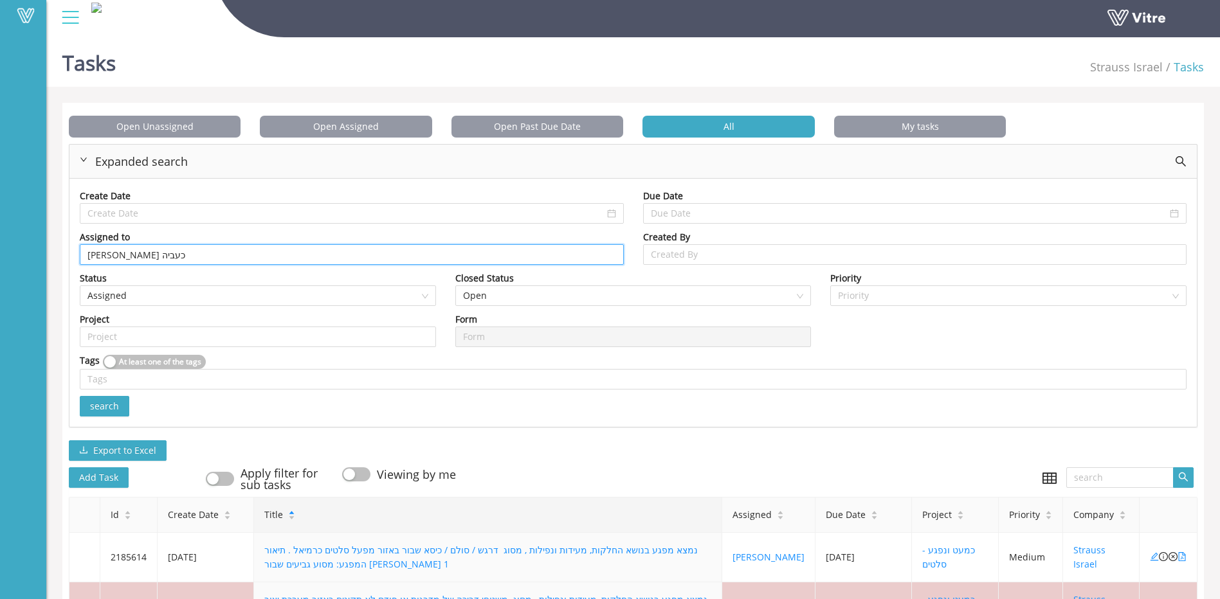
type input "[PERSON_NAME] כעביה"
click at [114, 398] on button "search" at bounding box center [105, 406] width 50 height 21
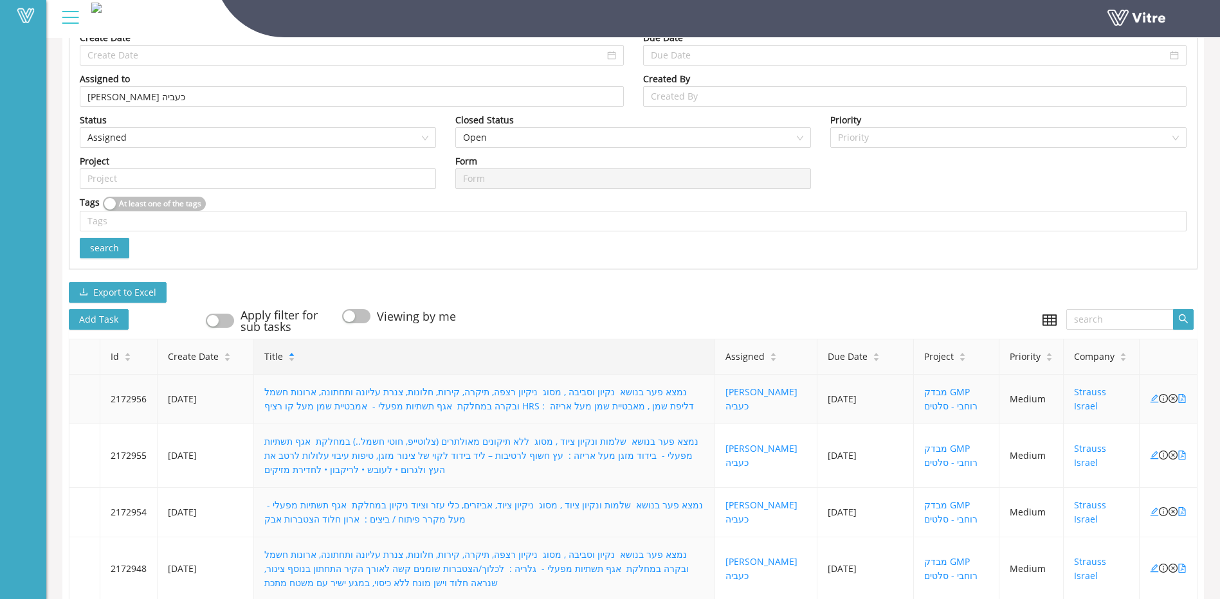
scroll to position [141, 0]
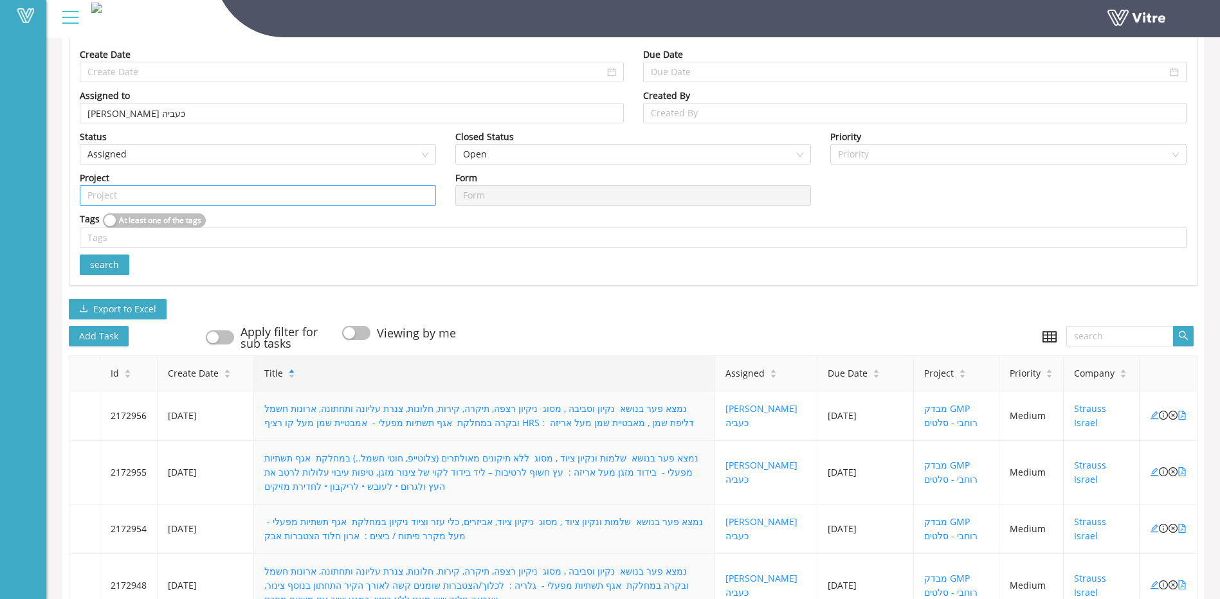
click at [285, 199] on input "search" at bounding box center [257, 195] width 341 height 19
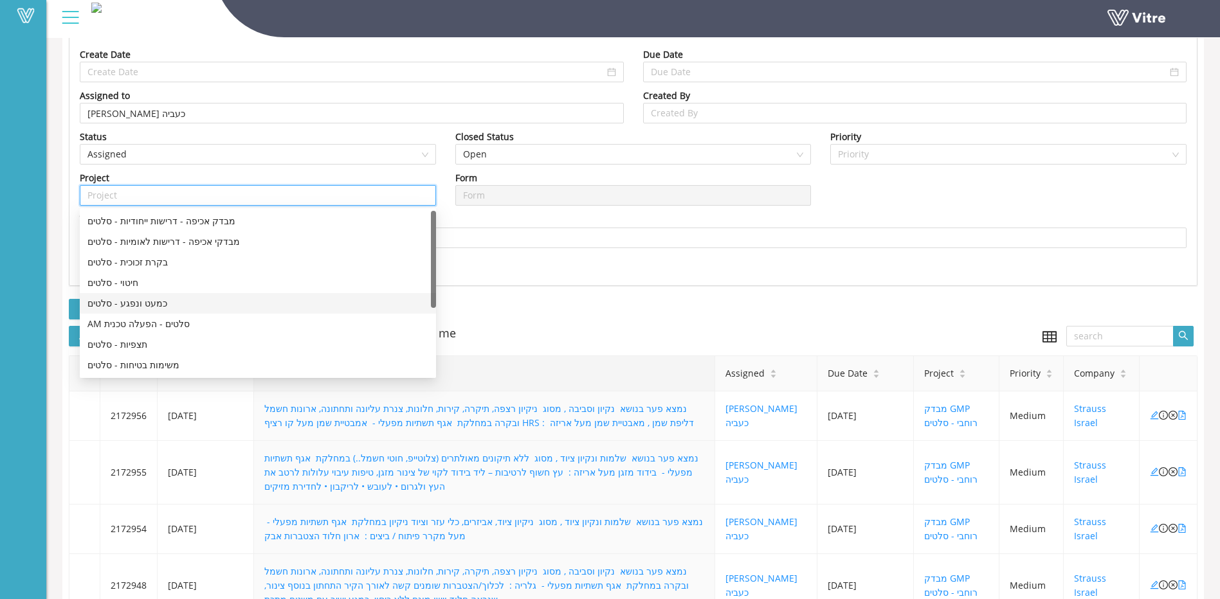
click at [159, 300] on div "כמעט ונפגע - סלטים" at bounding box center [257, 303] width 341 height 14
type input "כמעט ונפגע - סלטים"
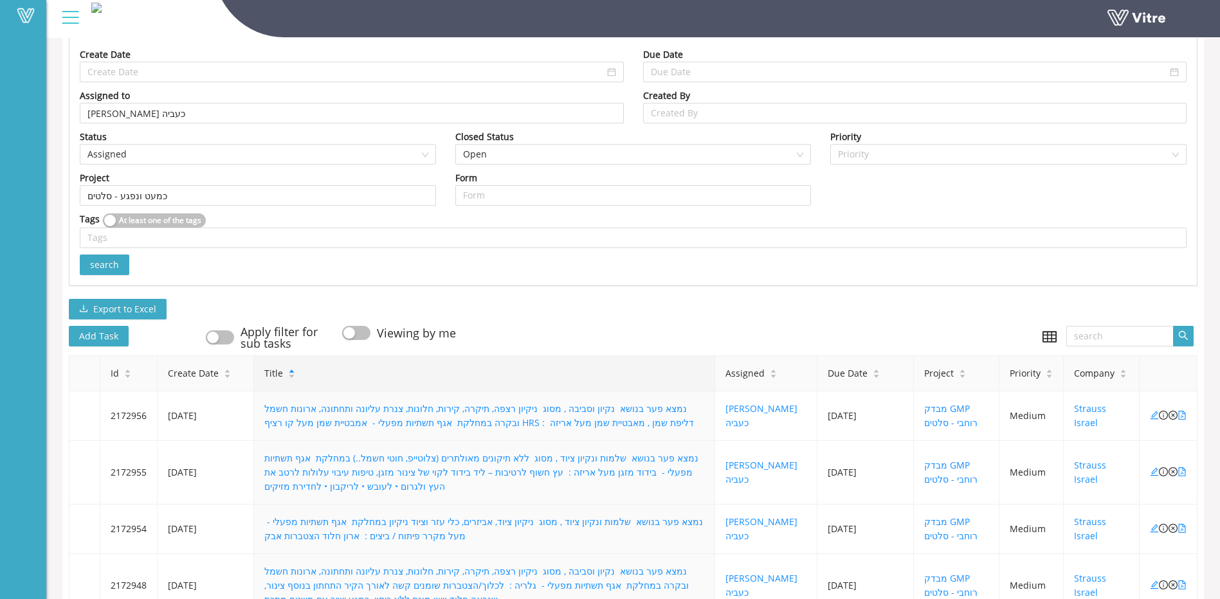
click at [123, 267] on button "search" at bounding box center [105, 265] width 50 height 21
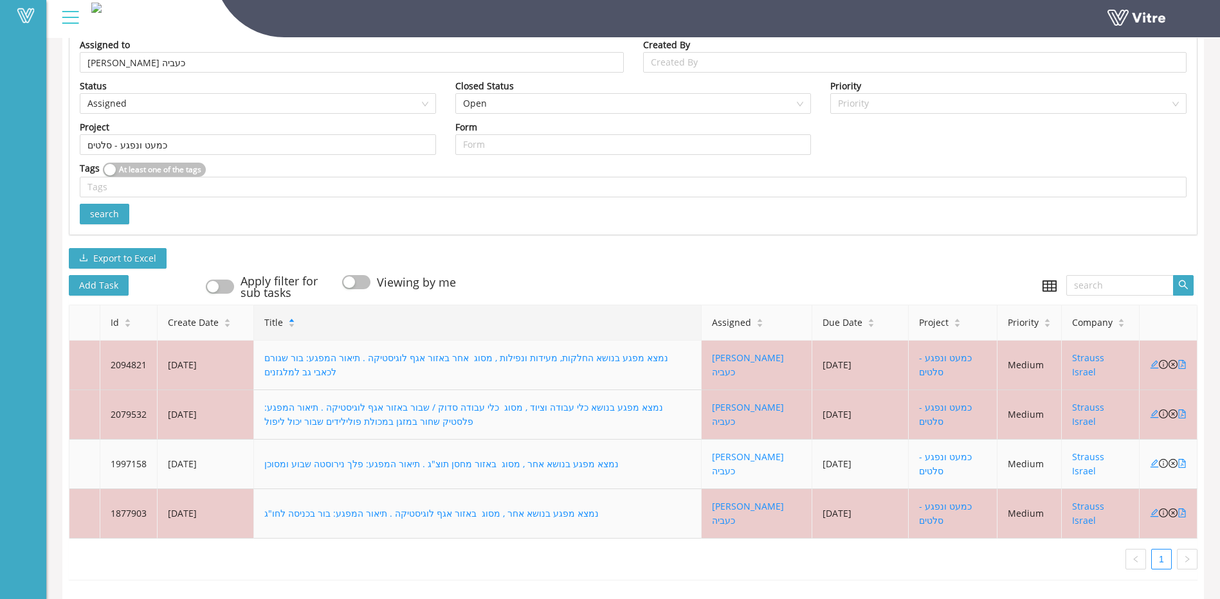
scroll to position [202, 0]
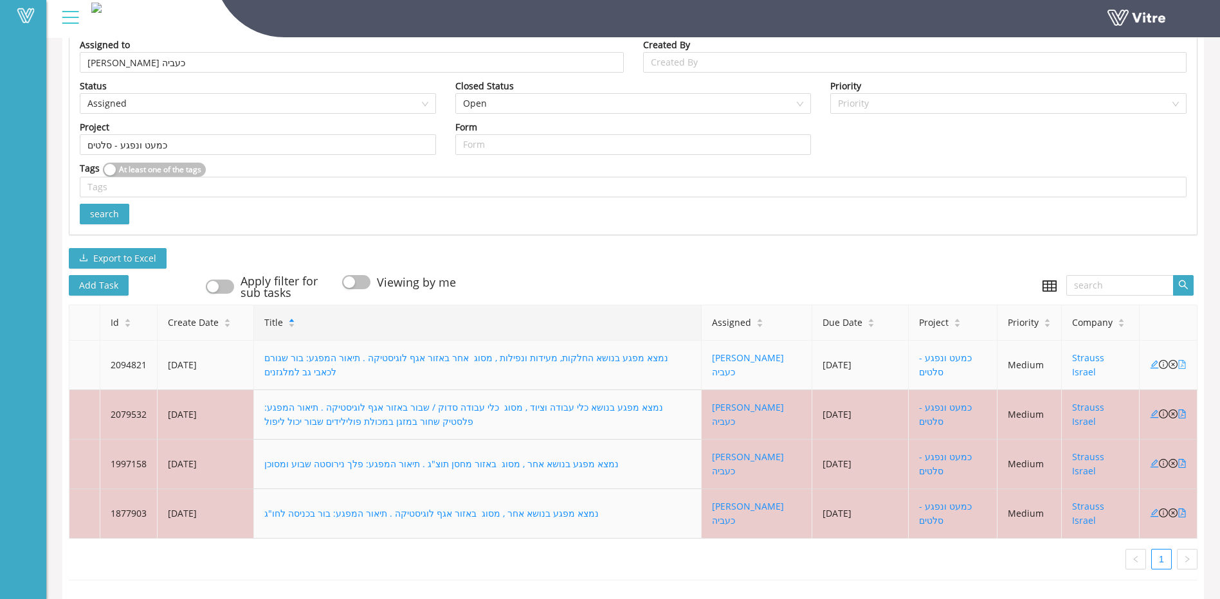
click at [1182, 360] on icon "file-pdf" at bounding box center [1181, 364] width 9 height 9
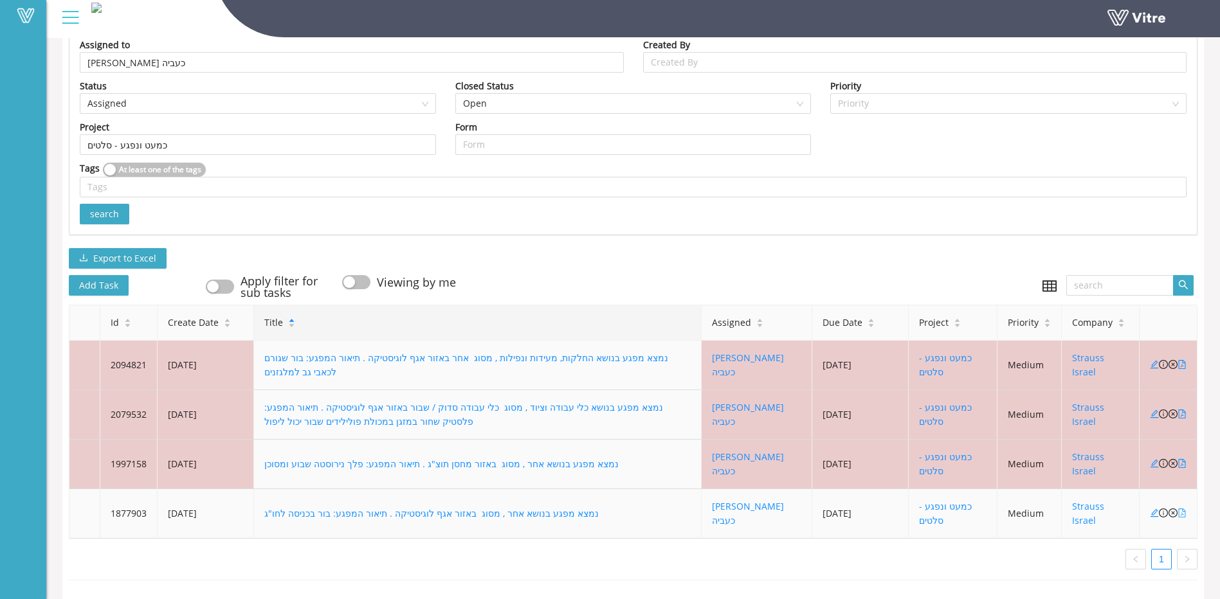
click at [1181, 509] on icon "file-pdf" at bounding box center [1181, 513] width 9 height 9
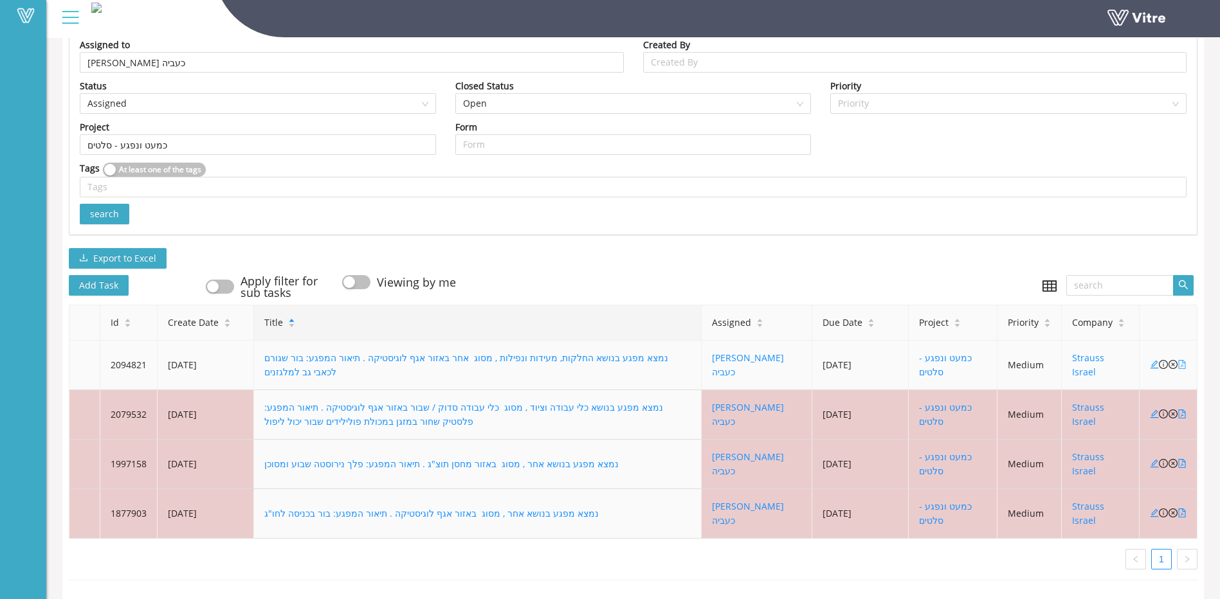
click at [1182, 360] on icon "file-pdf" at bounding box center [1181, 364] width 9 height 9
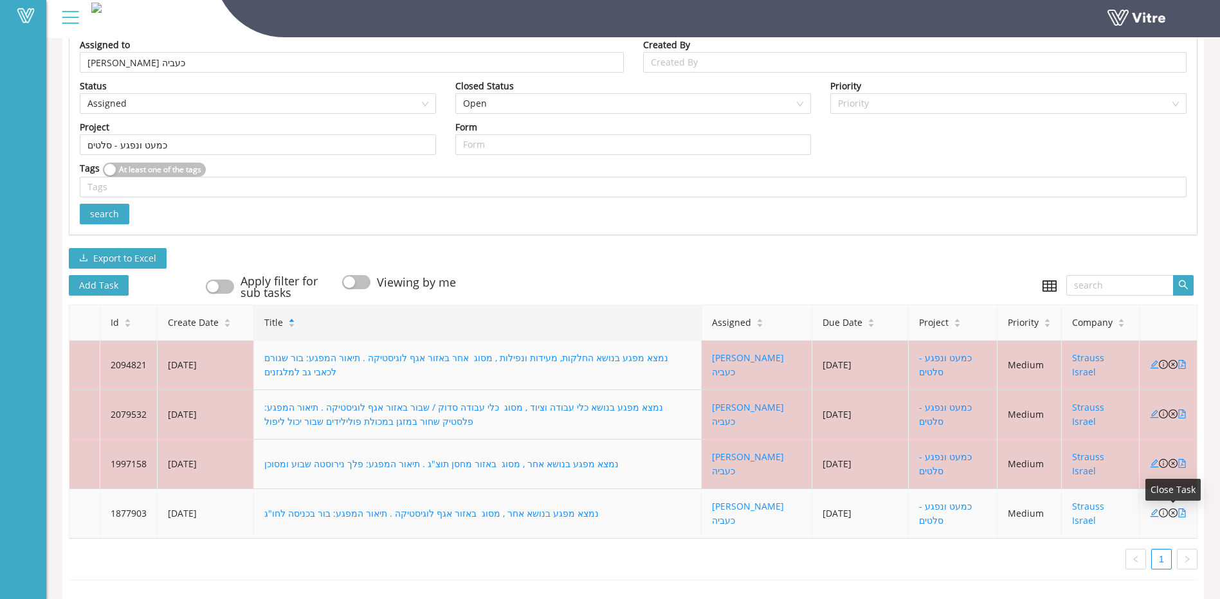
click at [1173, 509] on icon "close-circle" at bounding box center [1172, 513] width 9 height 9
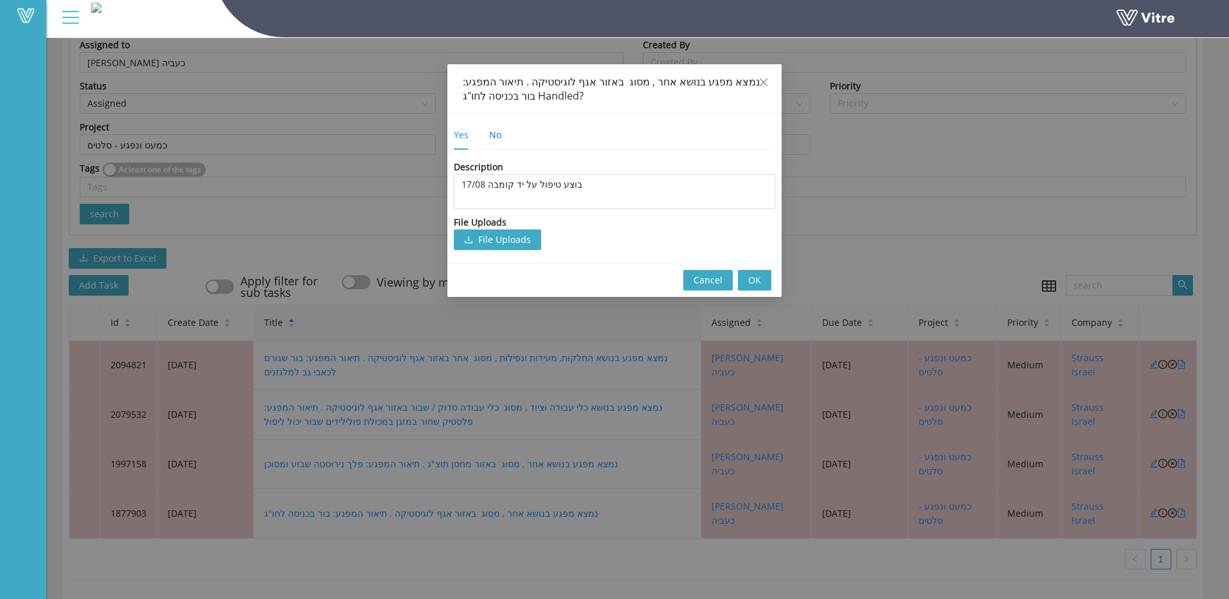
click at [501, 138] on div "No" at bounding box center [495, 135] width 12 height 14
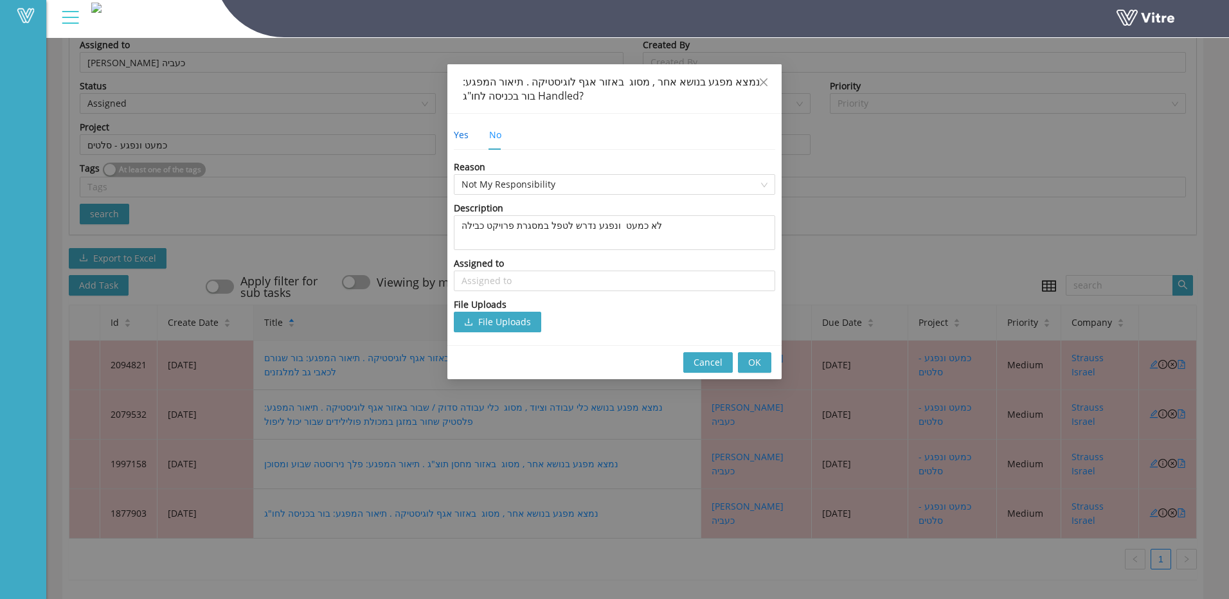
click at [466, 138] on div "Yes" at bounding box center [461, 135] width 15 height 14
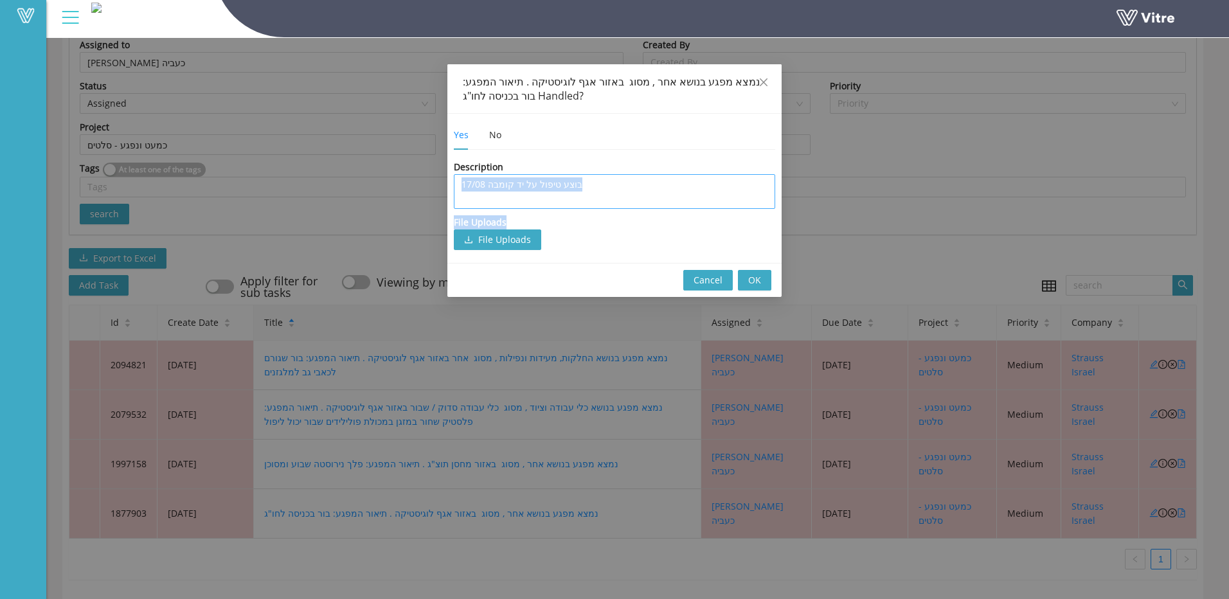
click at [554, 206] on div "Description בוצע טיפול על יד קומבה 17/08 File Uploads File Uploads" at bounding box center [614, 205] width 321 height 90
click at [553, 206] on textarea "בוצע טיפול על יד קומבה 17/08" at bounding box center [614, 191] width 321 height 35
type textarea "ב"
type textarea "בו"
type textarea "בוצ"
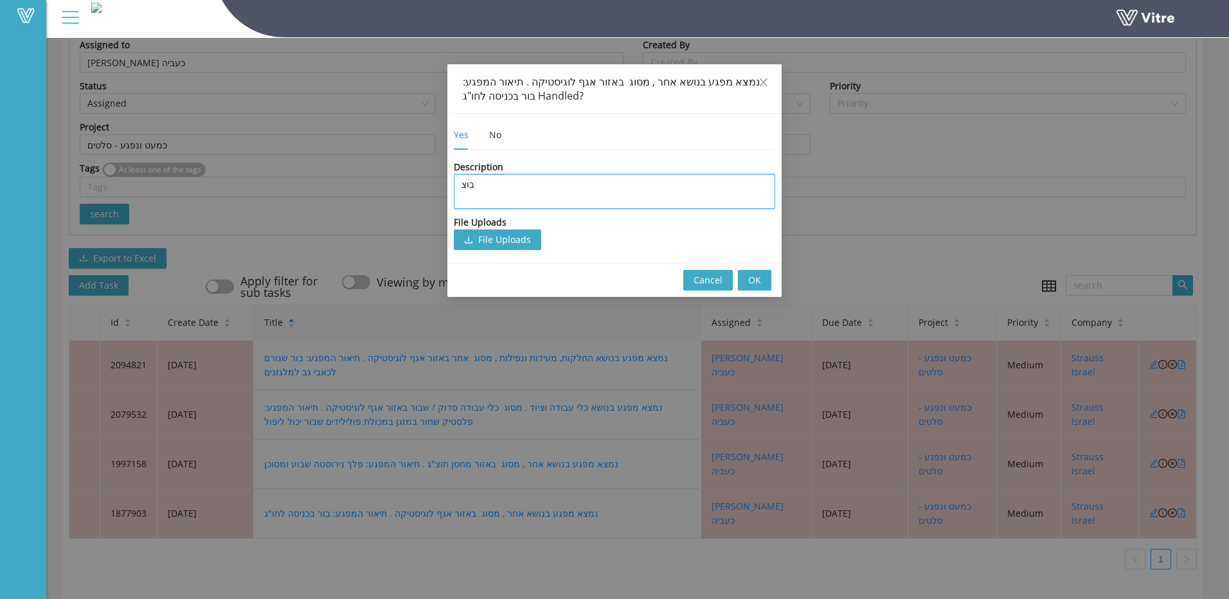
type textarea "בוצע"
type textarea "בוצע ע"
type textarea "בוצע על"
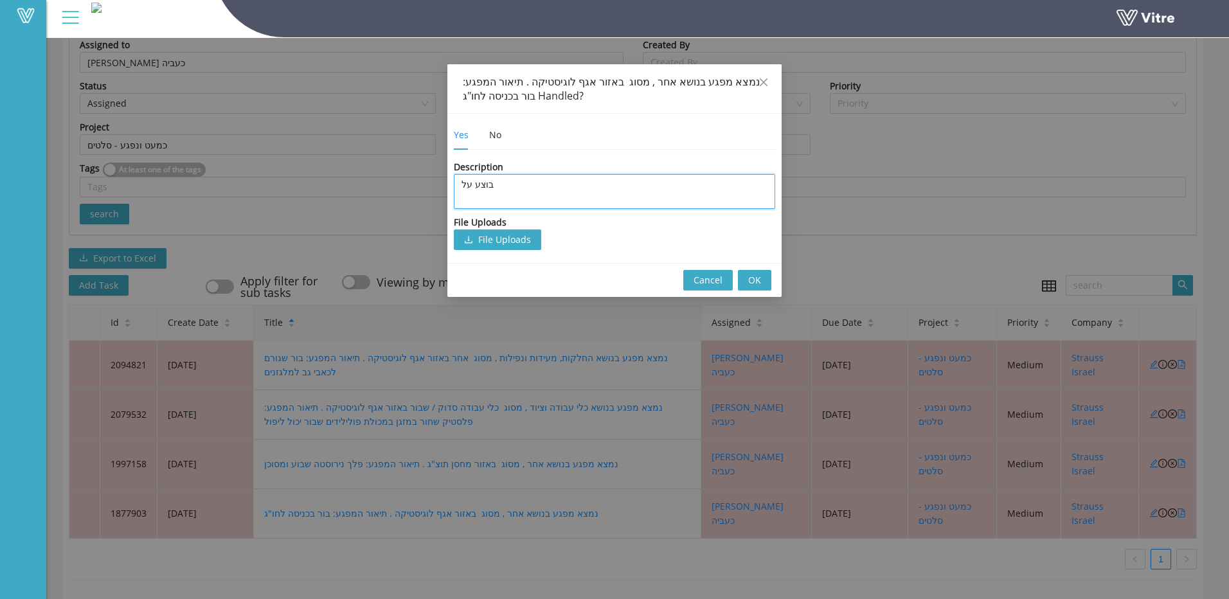
type textarea "בוצע על י"
type textarea "בוצע על יד"
type textarea "בוצע על ידי"
type textarea "בוצע על ידי ע"
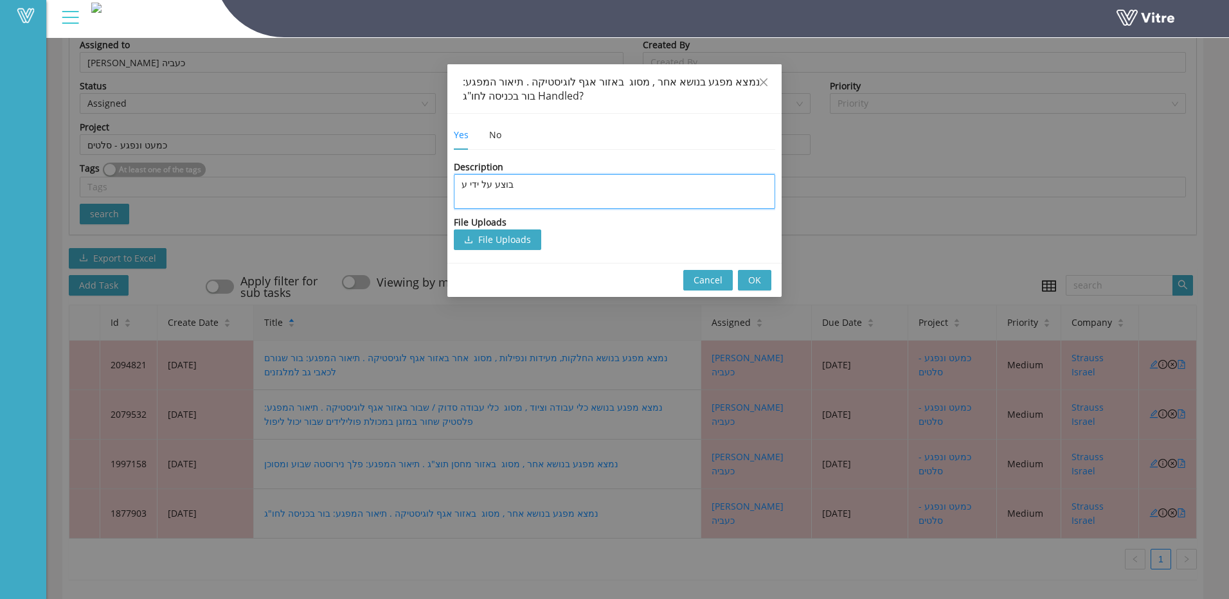
type textarea "בוצע על ידי [PERSON_NAME]"
click at [770, 280] on button "OK" at bounding box center [754, 280] width 33 height 21
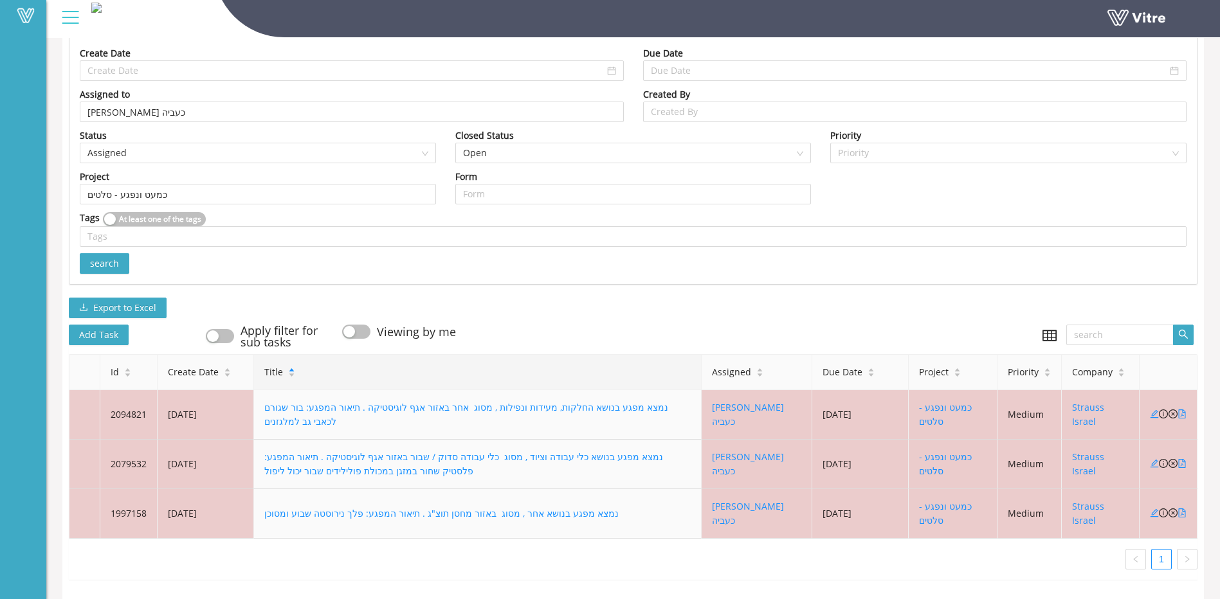
scroll to position [152, 0]
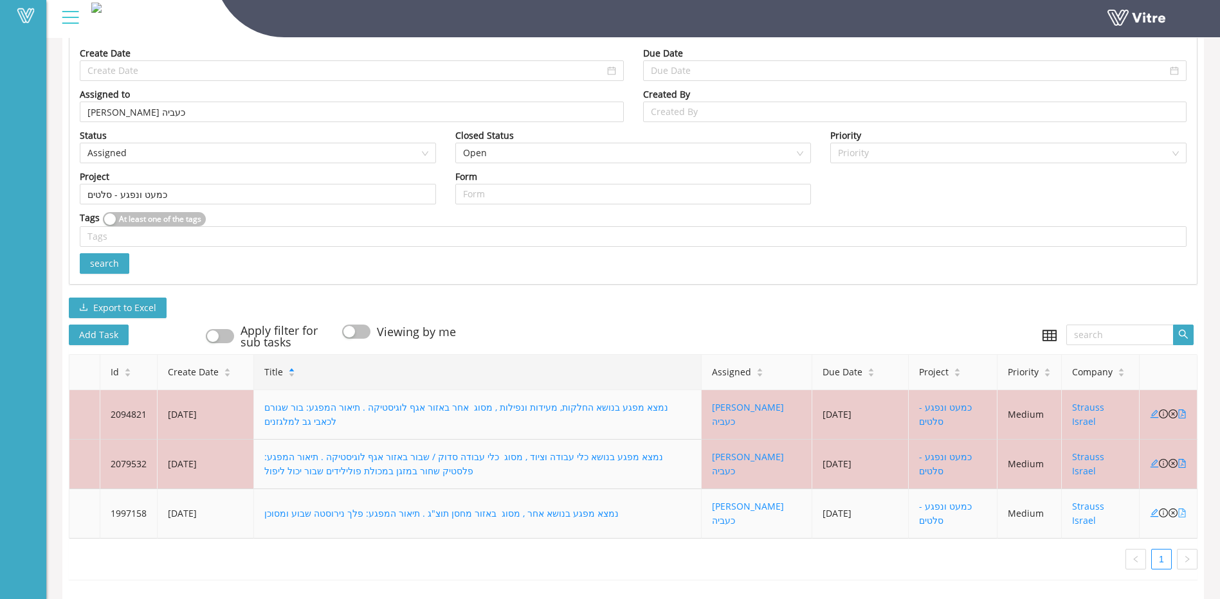
click at [1181, 509] on icon "file-pdf" at bounding box center [1181, 513] width 7 height 9
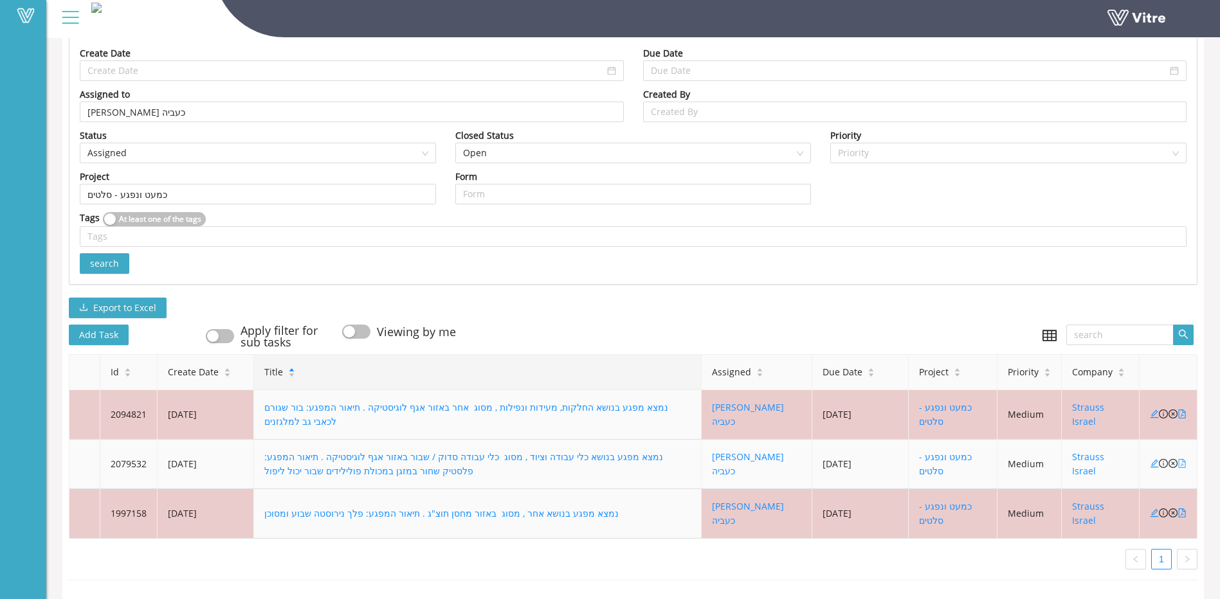
click at [1182, 459] on icon "file-pdf" at bounding box center [1181, 463] width 9 height 9
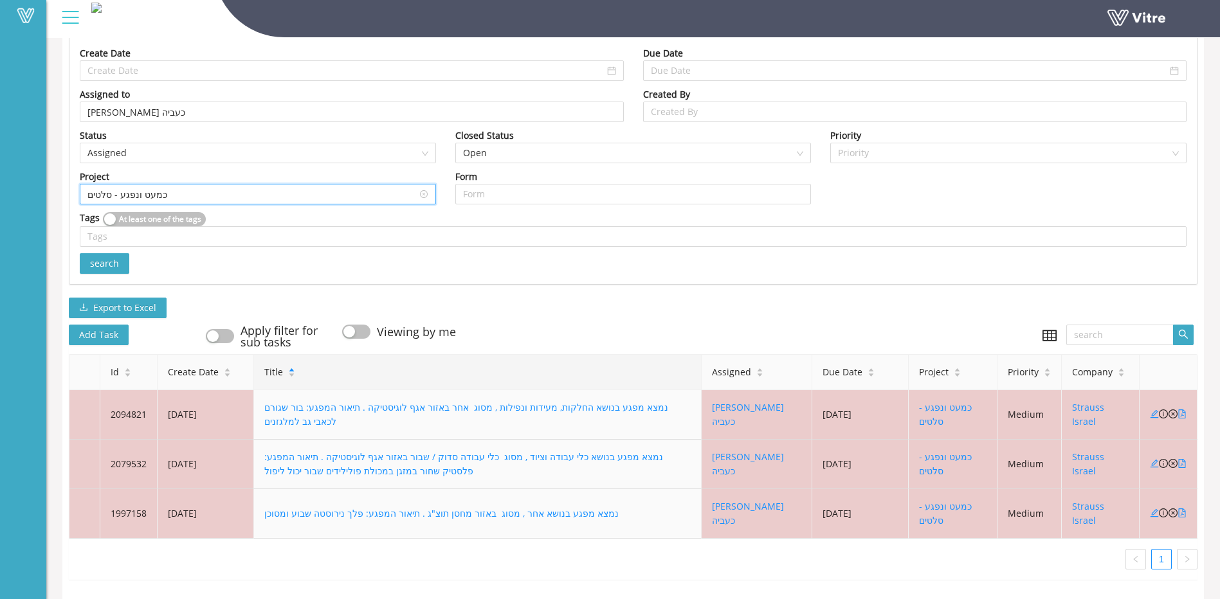
drag, startPoint x: 247, startPoint y: 185, endPoint x: 233, endPoint y: 181, distance: 14.5
click at [247, 185] on input "כמעט ונפגע - סלטים" at bounding box center [257, 194] width 341 height 19
drag, startPoint x: 233, startPoint y: 181, endPoint x: -126, endPoint y: 181, distance: 358.8
click at [0, 181] on html "Vitre Tasks Strauss Israel Tasks Open Unassigned Open Assigned Open Past Due Da…" at bounding box center [610, 156] width 1220 height 599
click at [170, 213] on div "משימות בטיחות - סלטים" at bounding box center [257, 220] width 341 height 14
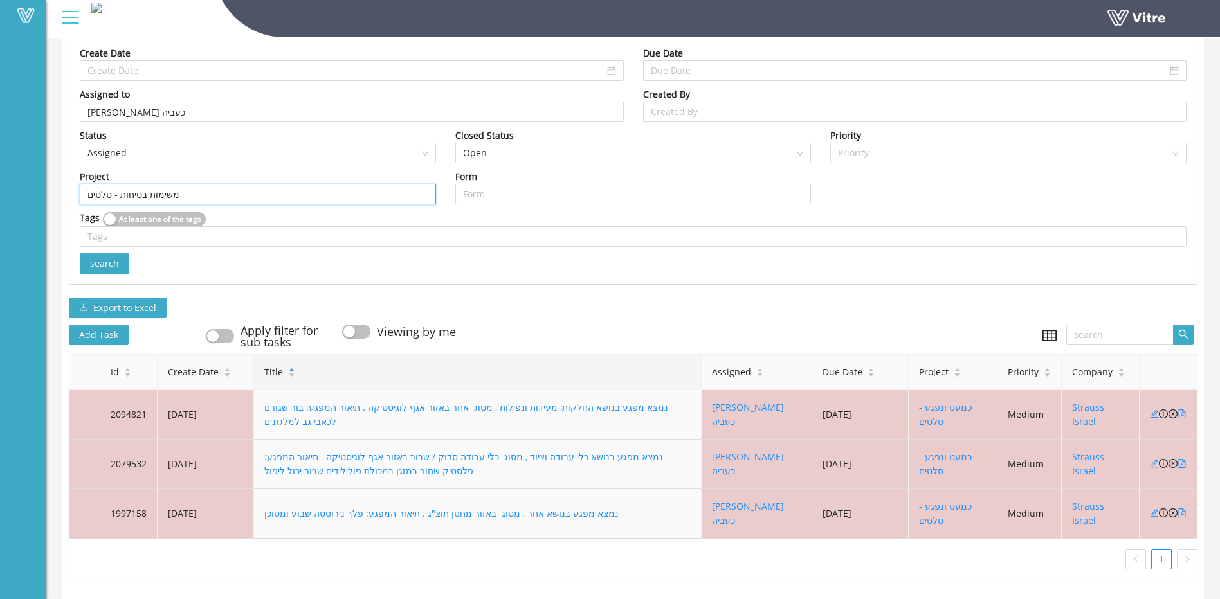
click at [92, 257] on span "search" at bounding box center [104, 264] width 29 height 14
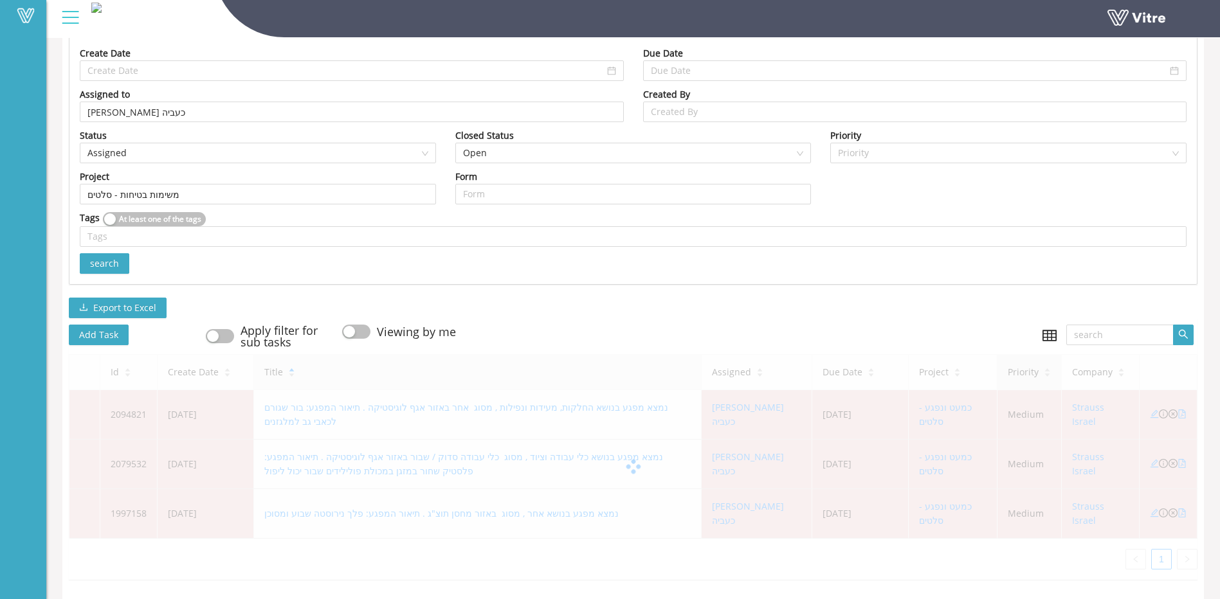
scroll to position [70, 0]
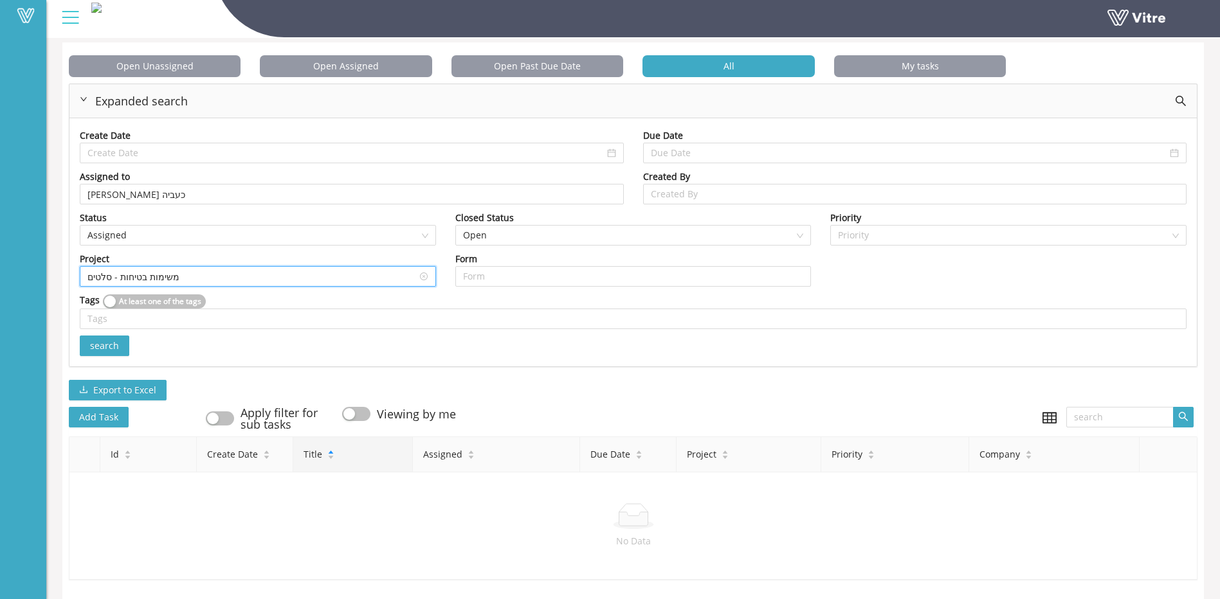
click at [159, 267] on input "משימות בטיחות - סלטים" at bounding box center [257, 276] width 341 height 19
drag, startPoint x: 182, startPoint y: 267, endPoint x: -324, endPoint y: 264, distance: 506.0
click at [0, 264] on html "Vitre Tasks Strauss Israel Tasks Open Unassigned Open Assigned Open Past Due Da…" at bounding box center [610, 239] width 1220 height 599
click at [141, 319] on div "דיווח ותחקור אירועי בטיחות - סלטים" at bounding box center [257, 323] width 341 height 14
type input "דיווח ותחקור אירועי בטיחות - סלטים"
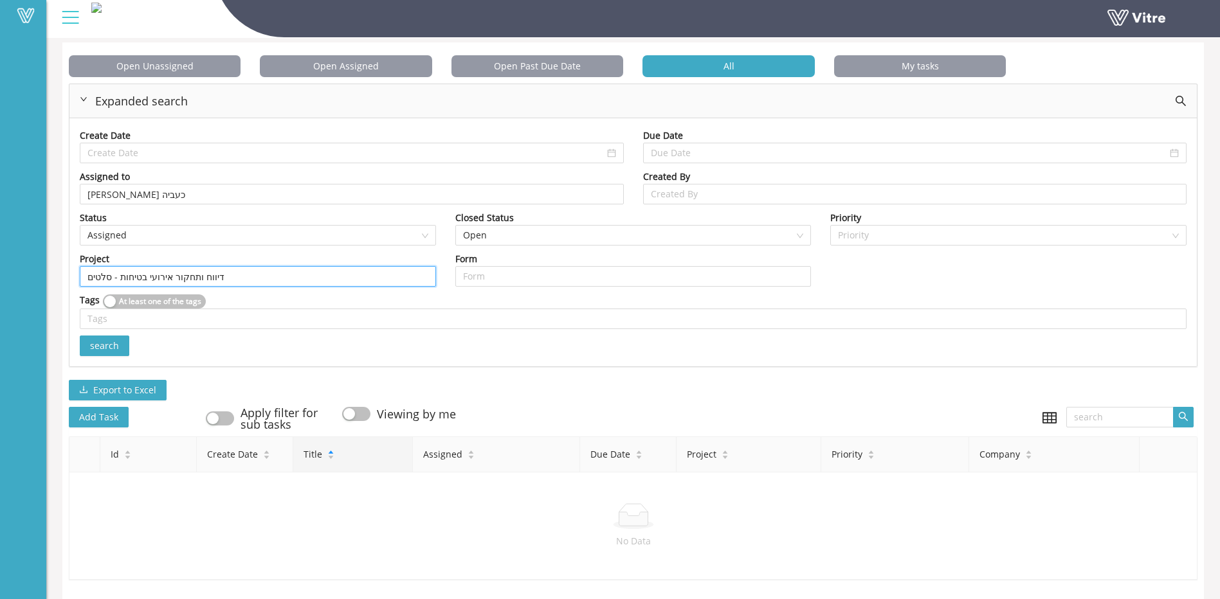
click at [113, 339] on span "search" at bounding box center [104, 346] width 29 height 14
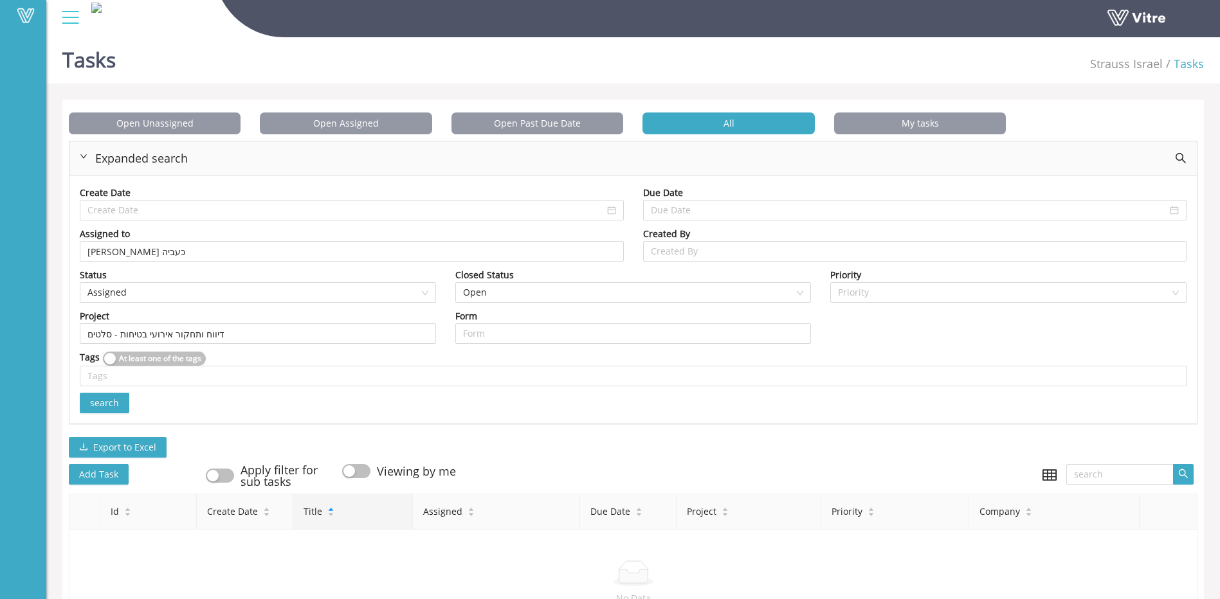
scroll to position [0, 0]
